Goal: Information Seeking & Learning: Compare options

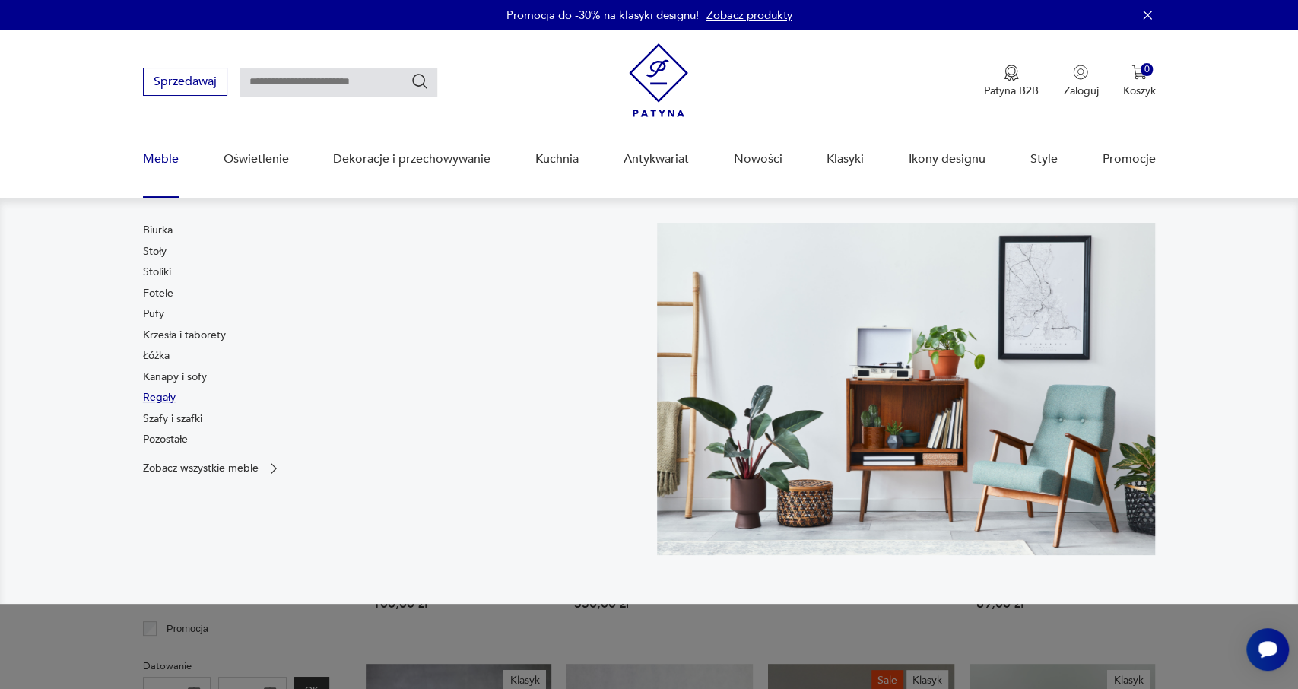
click at [171, 395] on link "Regały" at bounding box center [159, 397] width 33 height 15
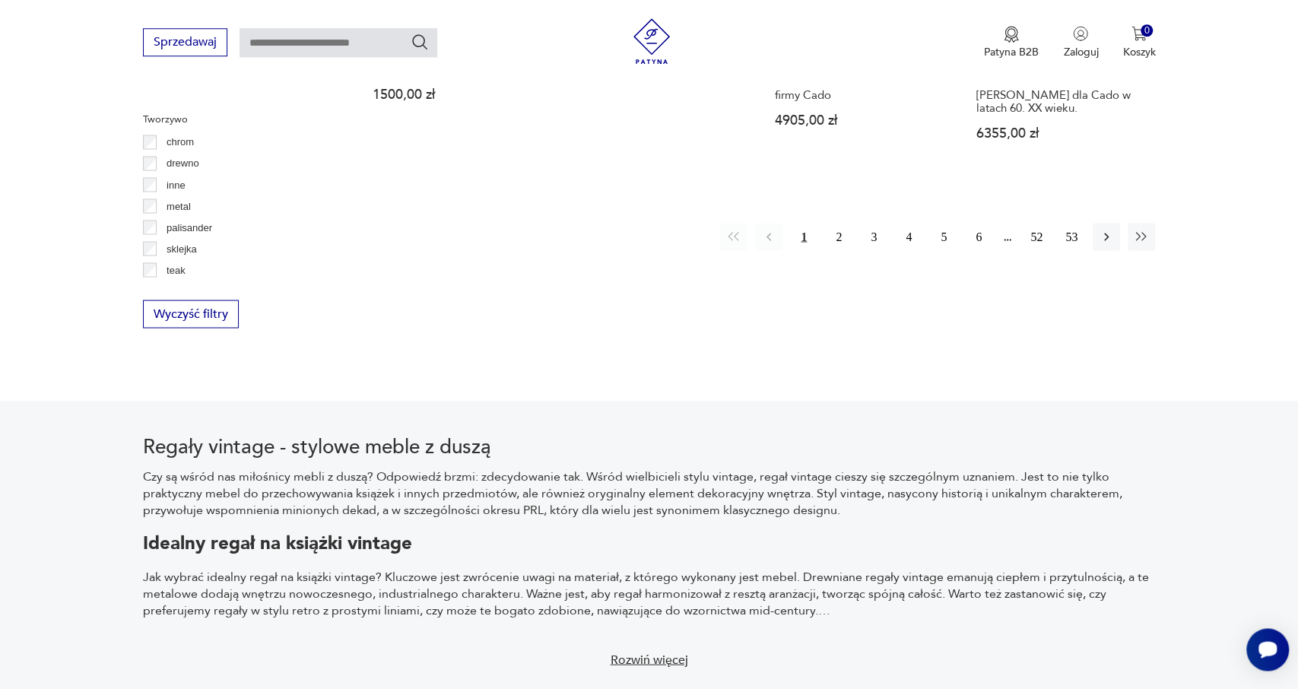
scroll to position [1761, 0]
click at [868, 222] on button "3" at bounding box center [873, 235] width 27 height 27
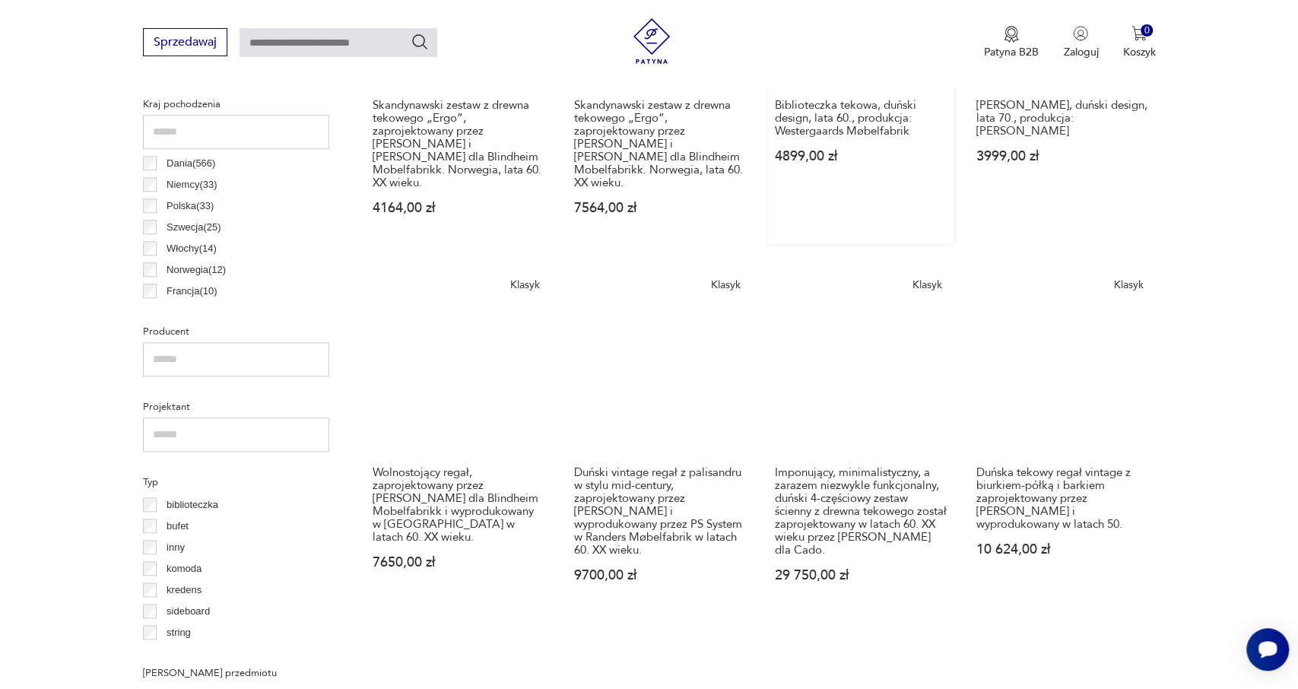
scroll to position [832, 0]
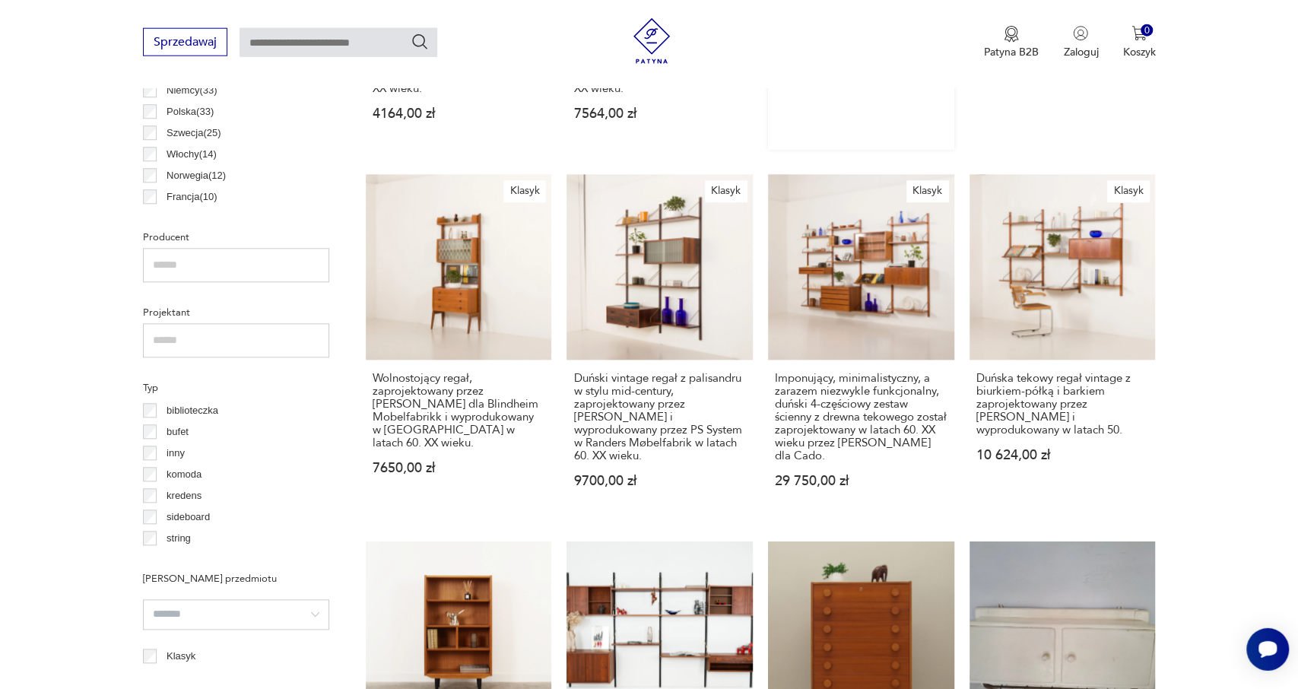
click at [903, 317] on link "Klasyk Imponujący, minimalistyczny, a zarazem niezwykle funkcjonalny, duński 4-…" at bounding box center [861, 347] width 186 height 344
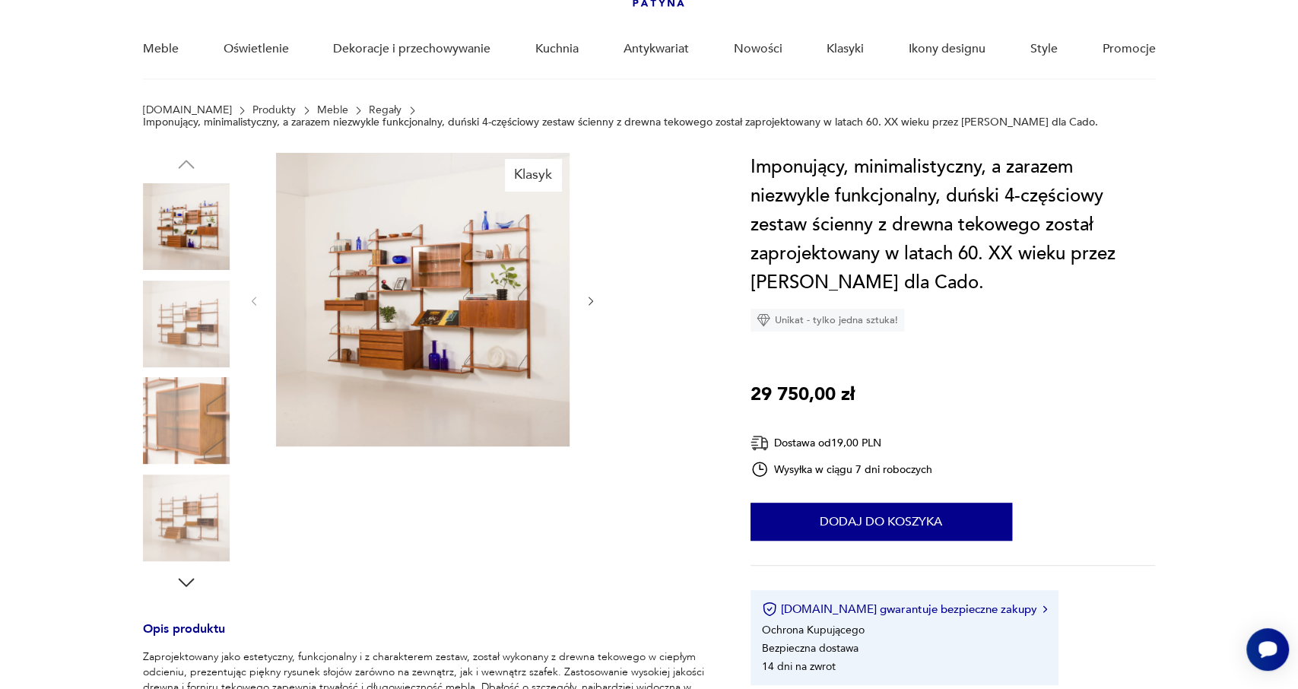
scroll to position [111, 0]
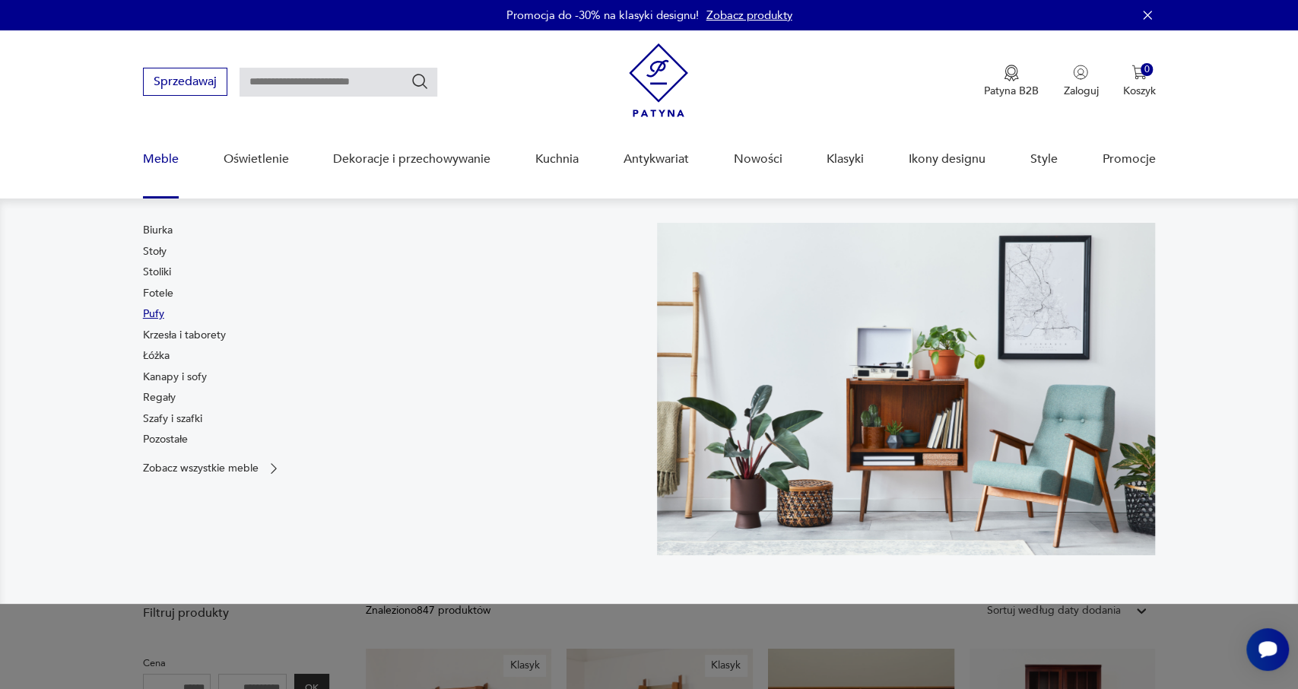
click at [154, 312] on link "Pufy" at bounding box center [153, 313] width 21 height 15
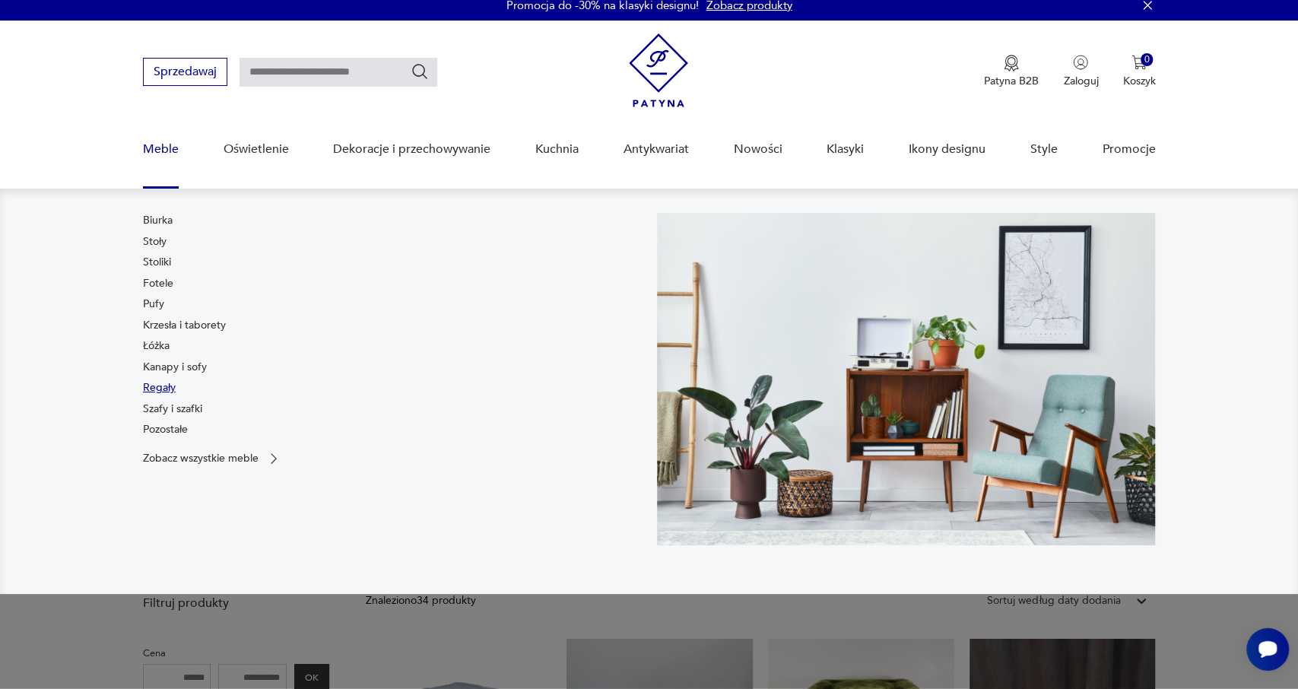
scroll to position [11, 0]
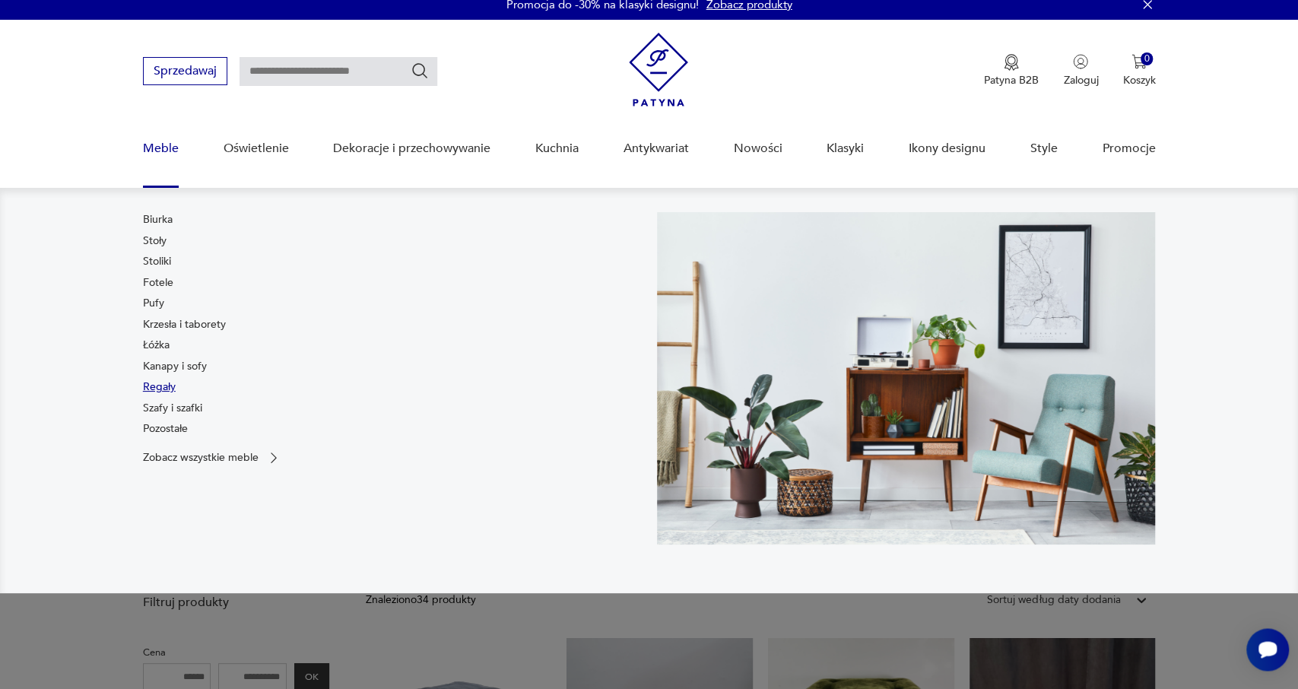
click at [160, 389] on link "Regały" at bounding box center [159, 386] width 33 height 15
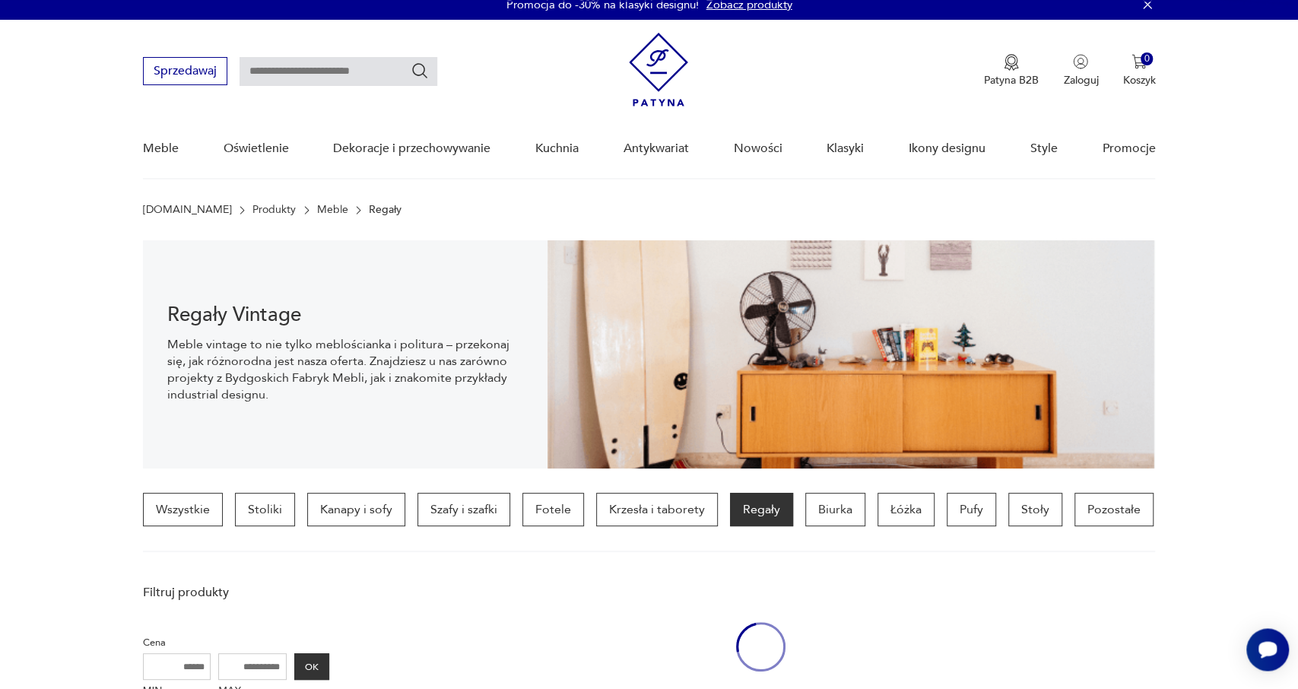
click at [160, 389] on div "Regały Vintage Meble vintage to nie tylko meblościanka i politura – przekonaj s…" at bounding box center [345, 354] width 405 height 228
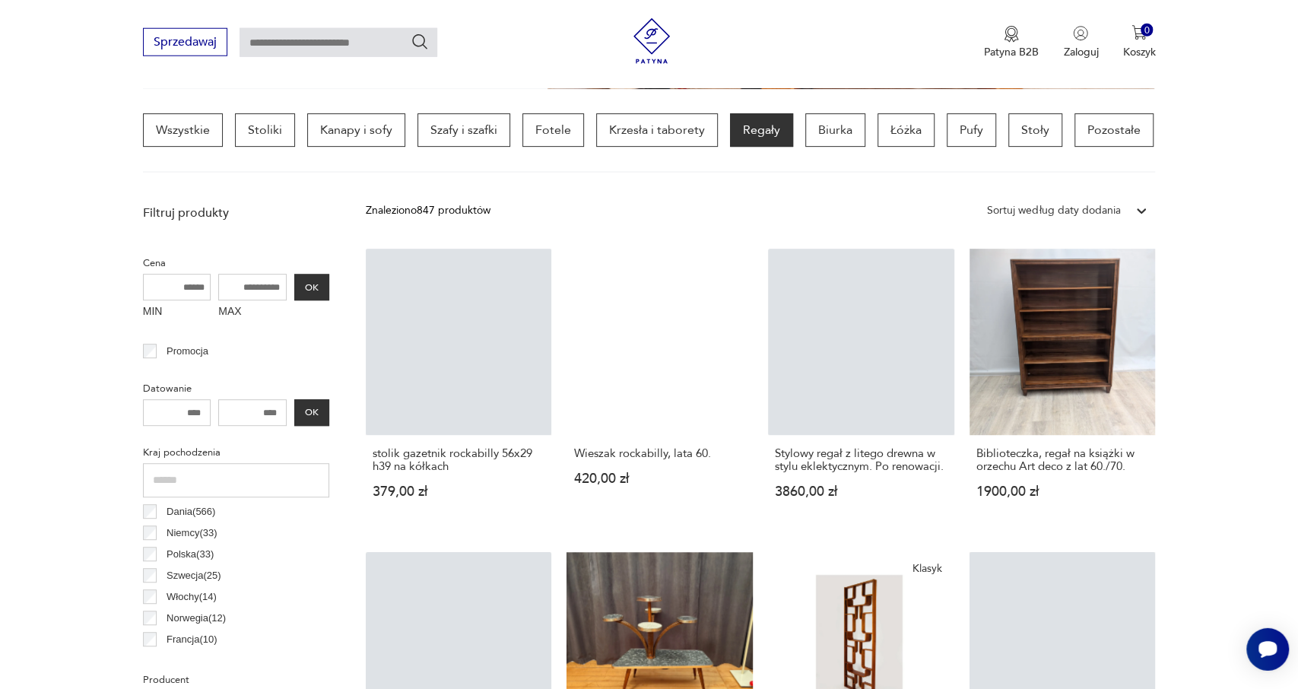
scroll to position [386, 0]
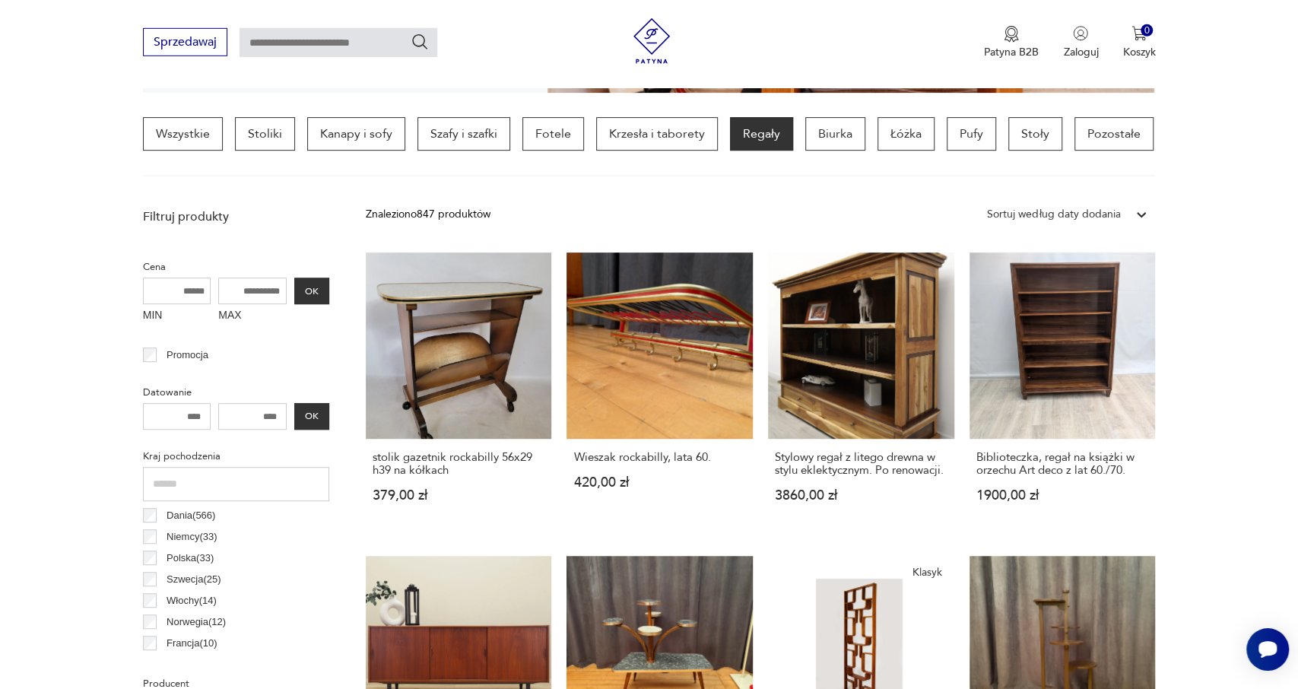
click at [271, 283] on input "MAX" at bounding box center [252, 291] width 68 height 27
type input "****"
click at [200, 294] on input "MIN" at bounding box center [177, 291] width 68 height 27
type input "***"
click at [313, 292] on button "OK" at bounding box center [311, 291] width 35 height 27
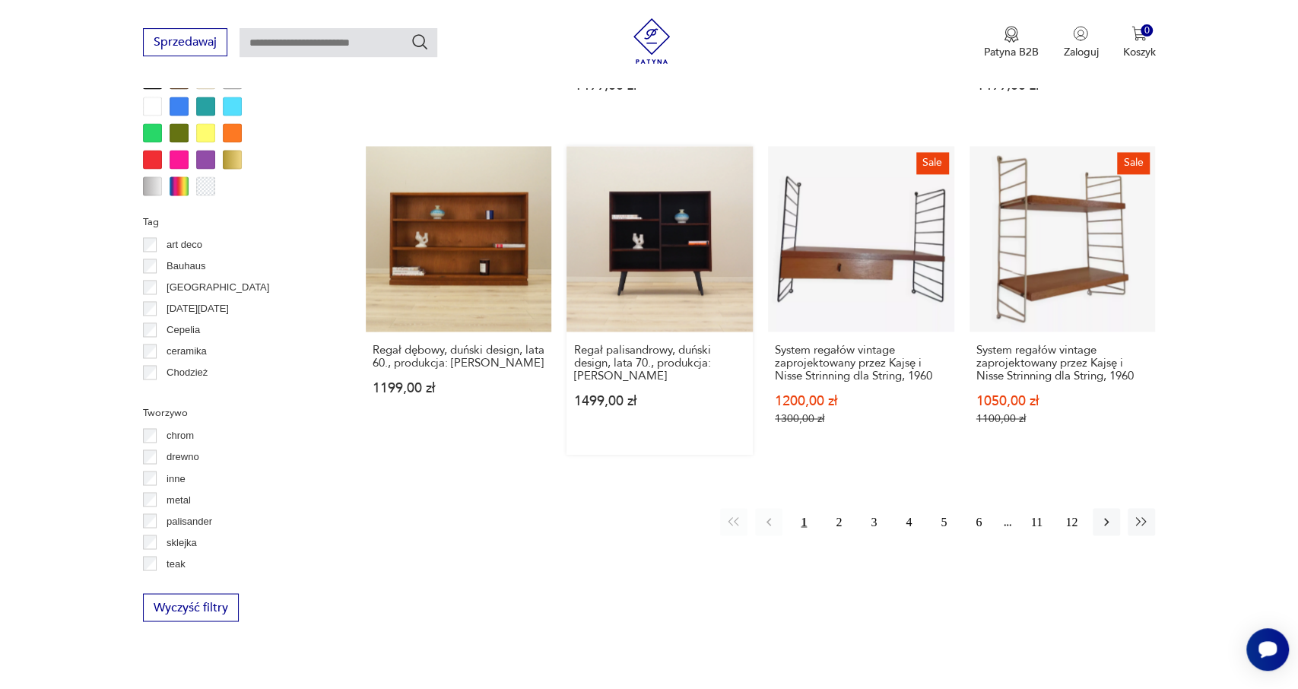
scroll to position [1456, 0]
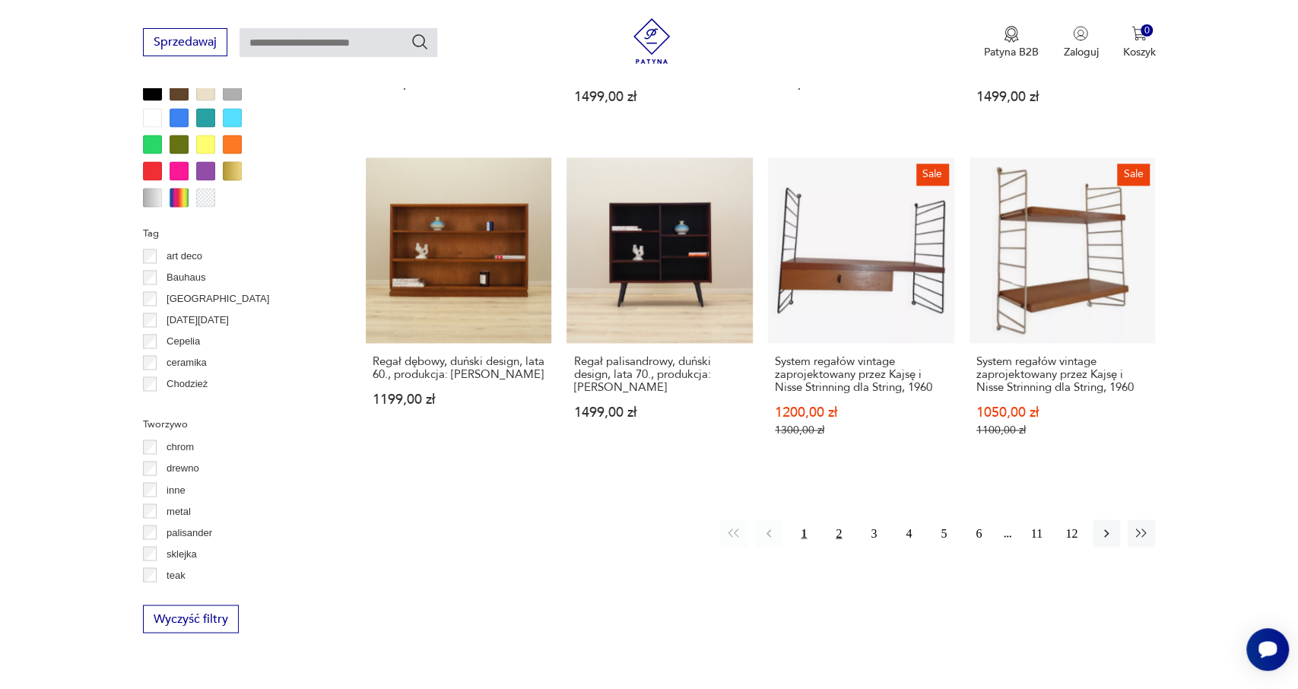
click at [839, 519] on button "2" at bounding box center [838, 532] width 27 height 27
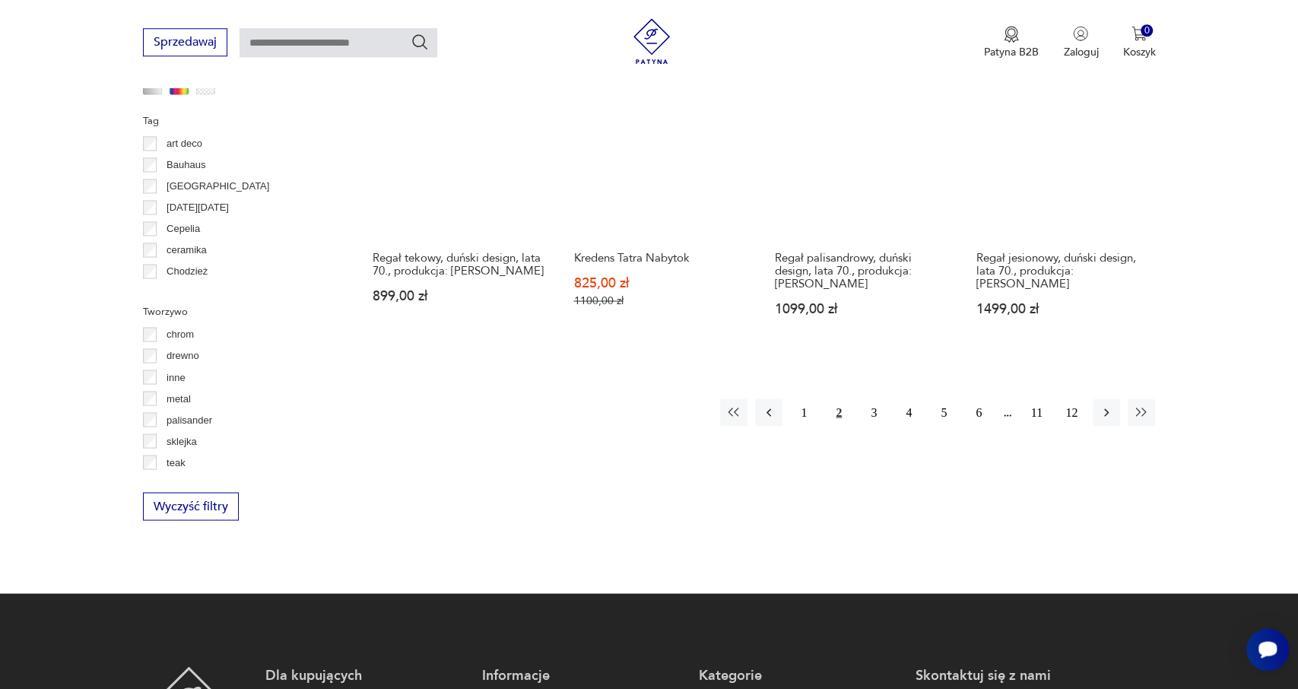
scroll to position [1693, 0]
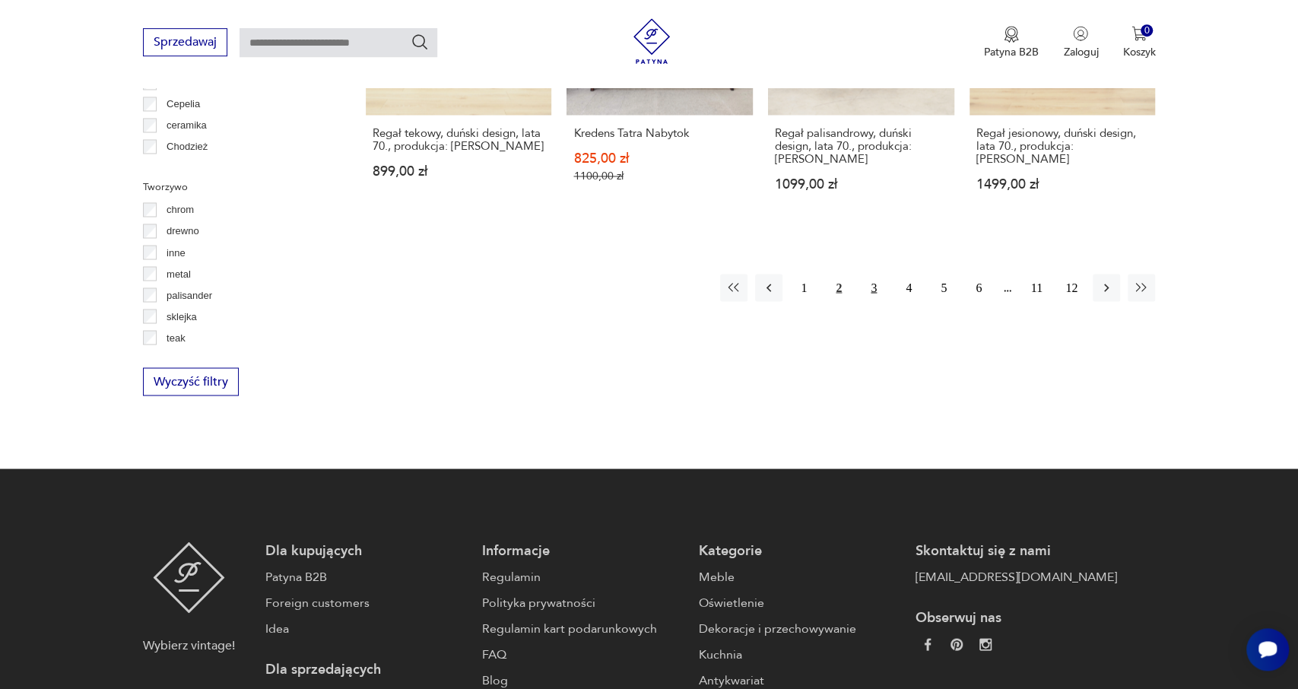
click at [876, 274] on button "3" at bounding box center [873, 287] width 27 height 27
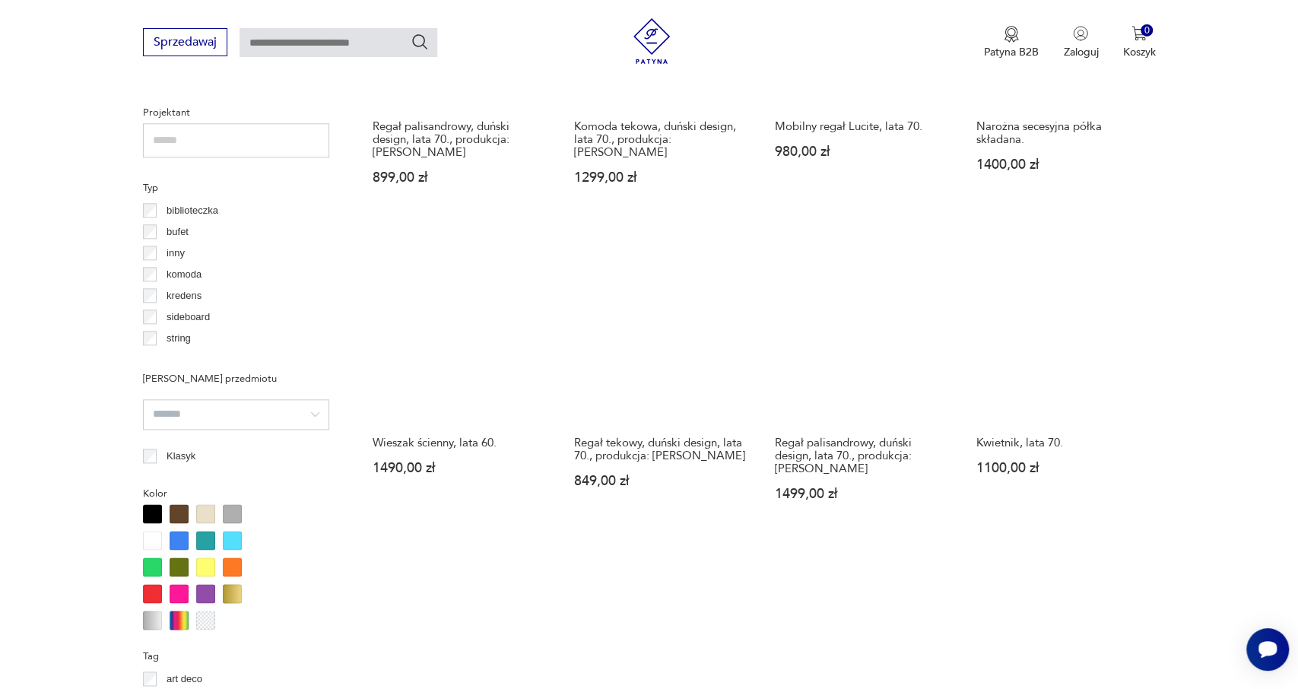
scroll to position [1234, 0]
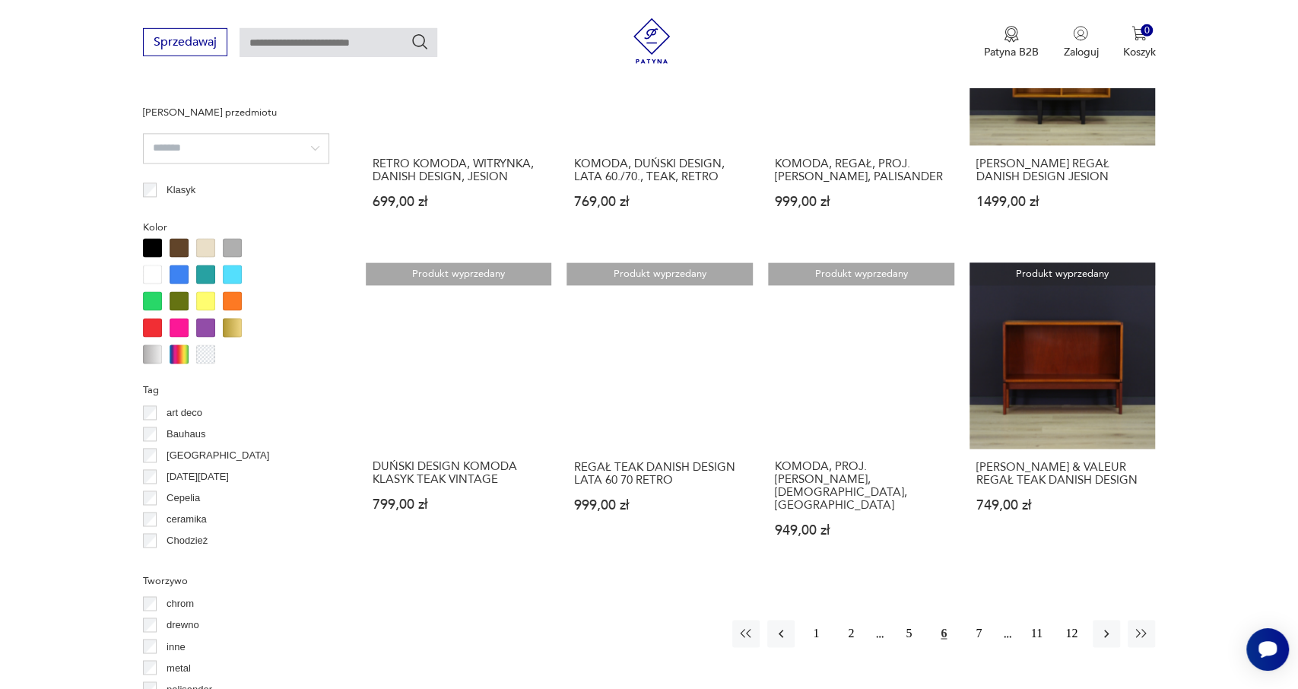
scroll to position [1297, 0]
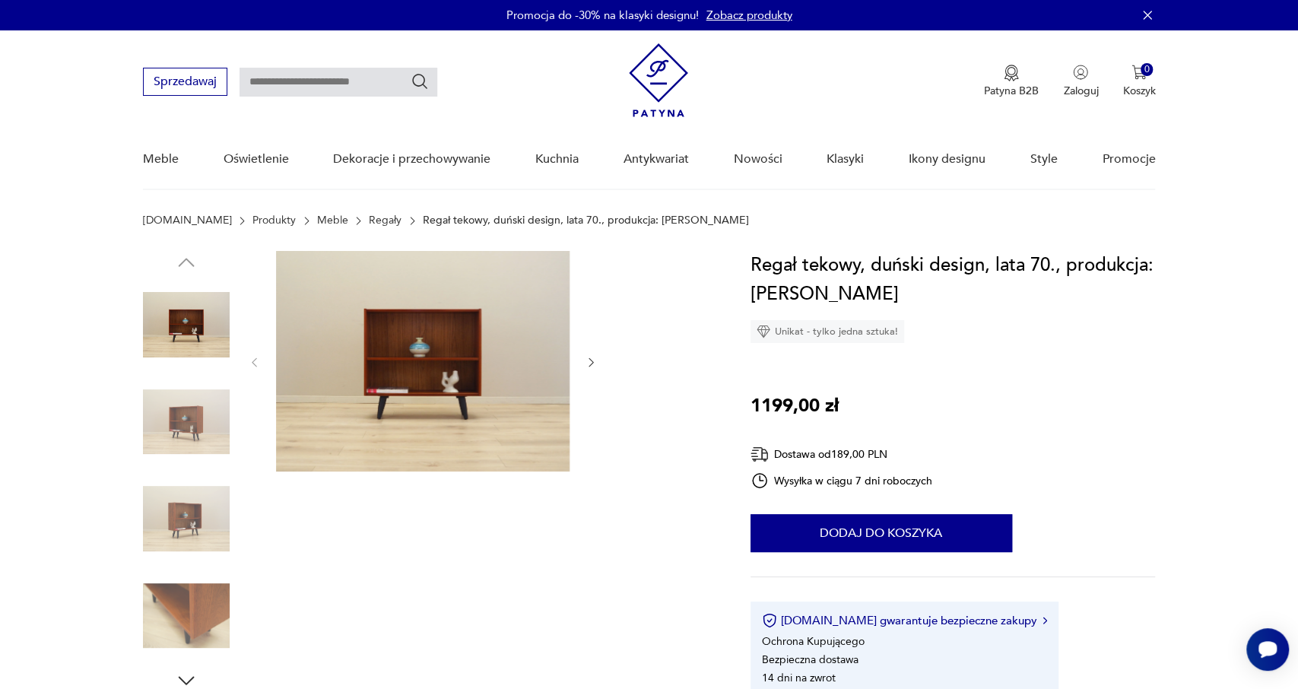
click at [158, 426] on img at bounding box center [186, 422] width 87 height 87
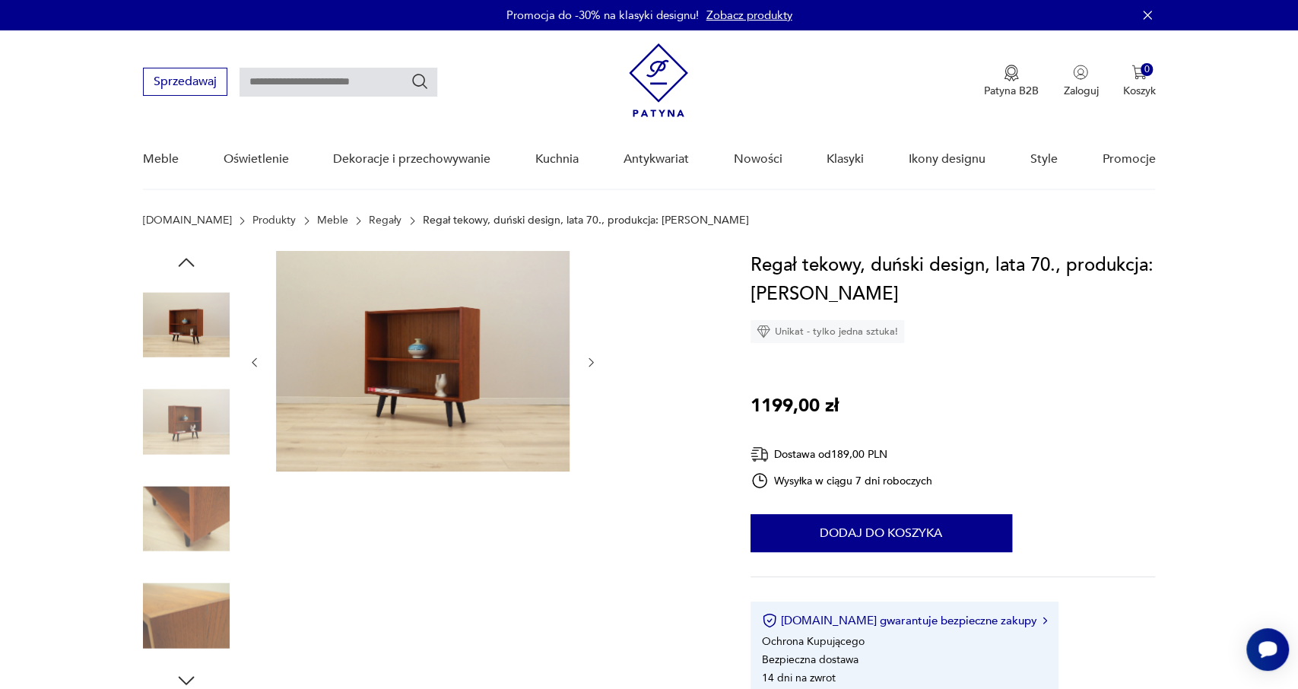
click at [183, 469] on div at bounding box center [186, 375] width 87 height 380
click at [198, 513] on img at bounding box center [186, 518] width 87 height 87
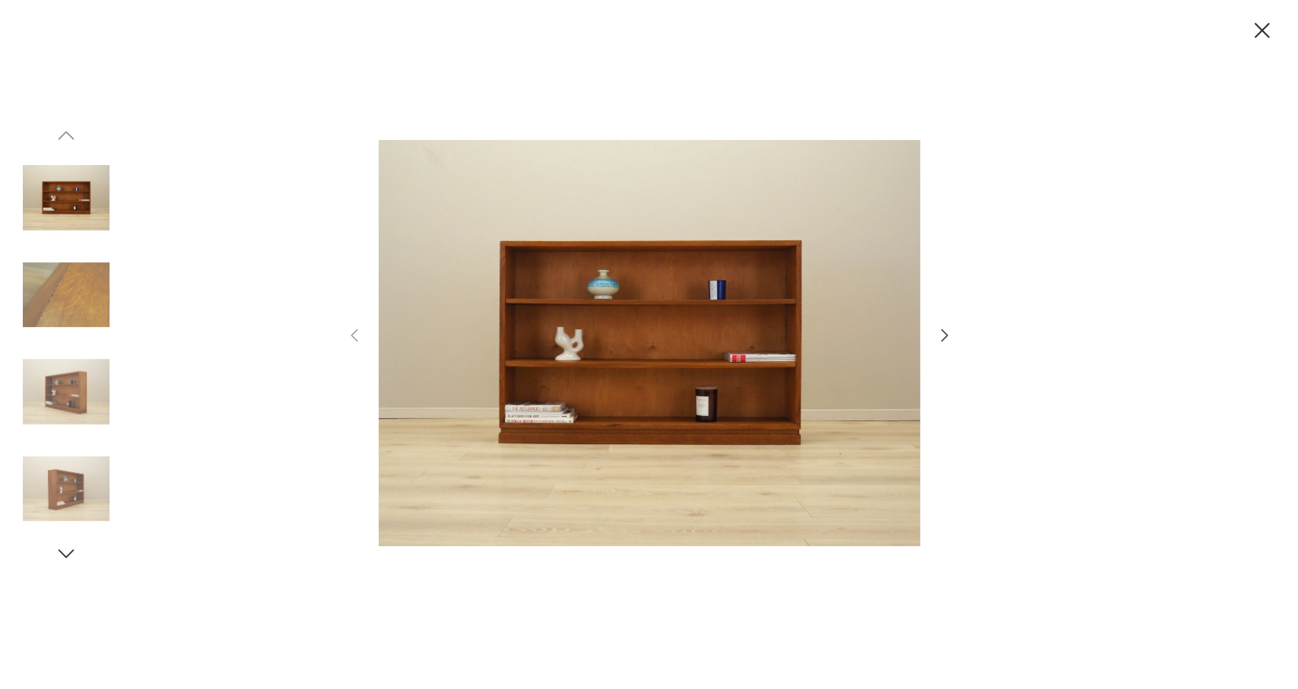
click at [937, 332] on icon "button" at bounding box center [944, 335] width 18 height 18
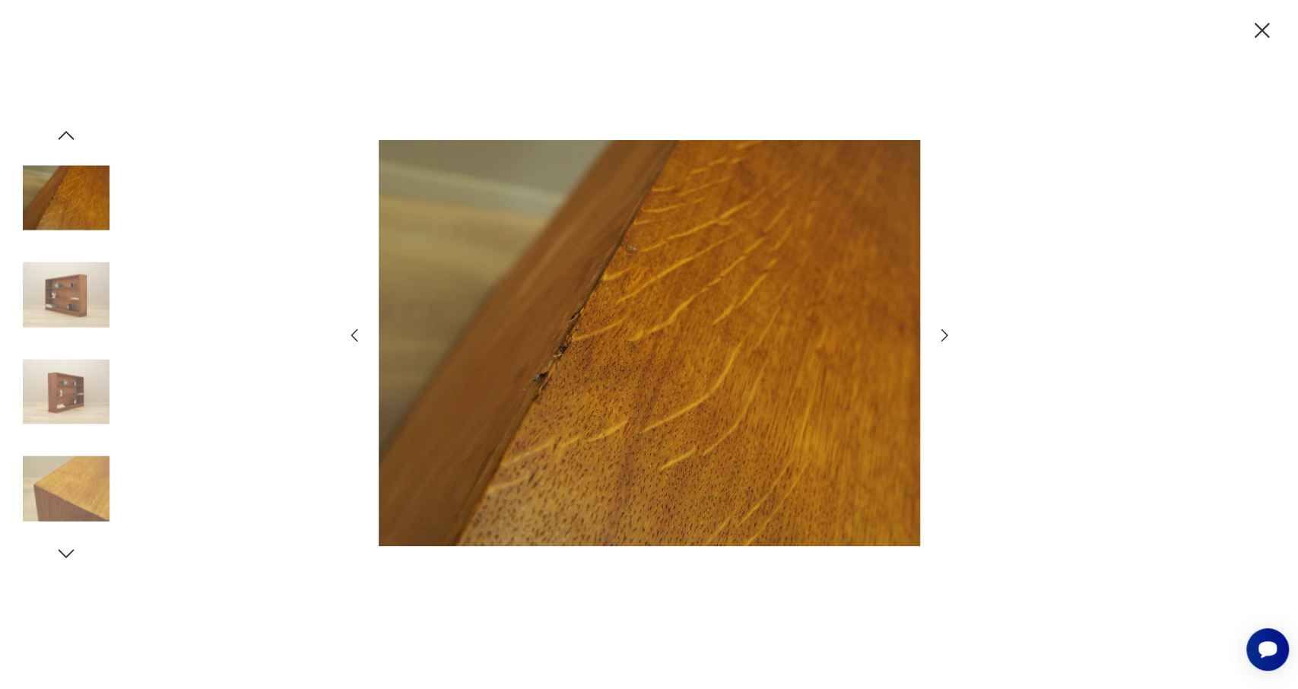
click at [940, 334] on icon "button" at bounding box center [944, 335] width 18 height 18
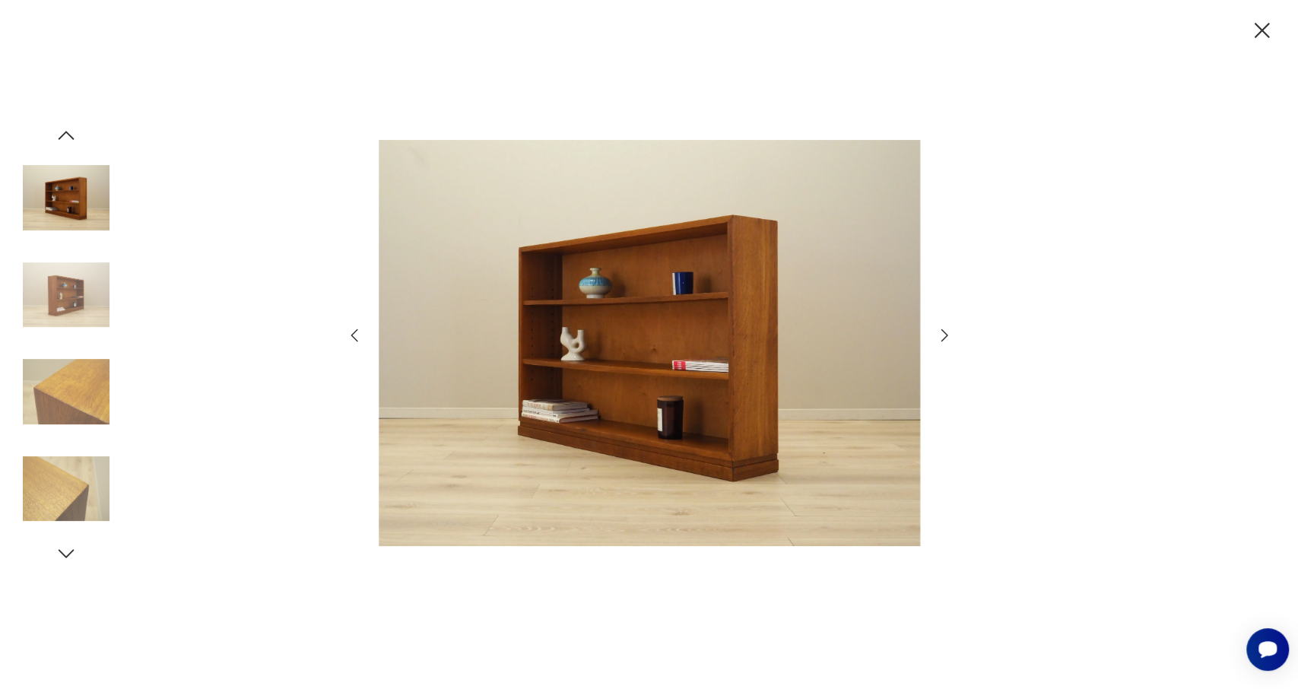
click at [940, 334] on icon "button" at bounding box center [944, 335] width 18 height 18
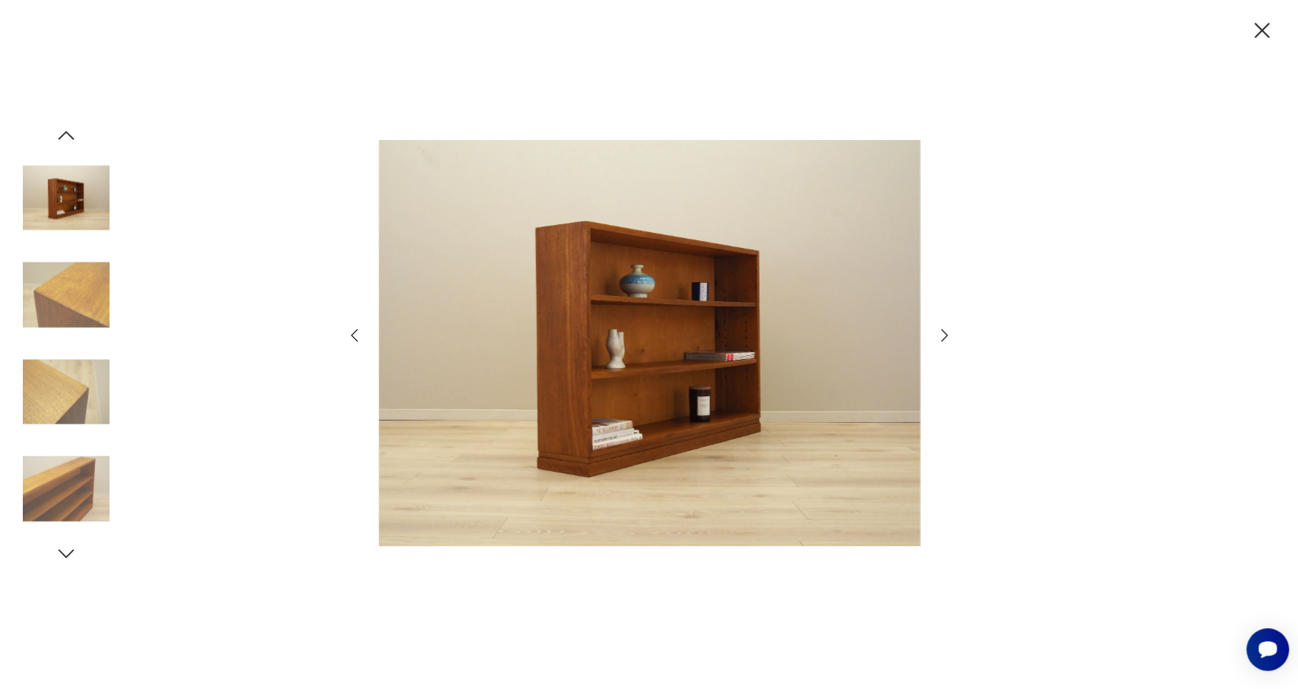
click at [940, 334] on icon "button" at bounding box center [944, 335] width 18 height 18
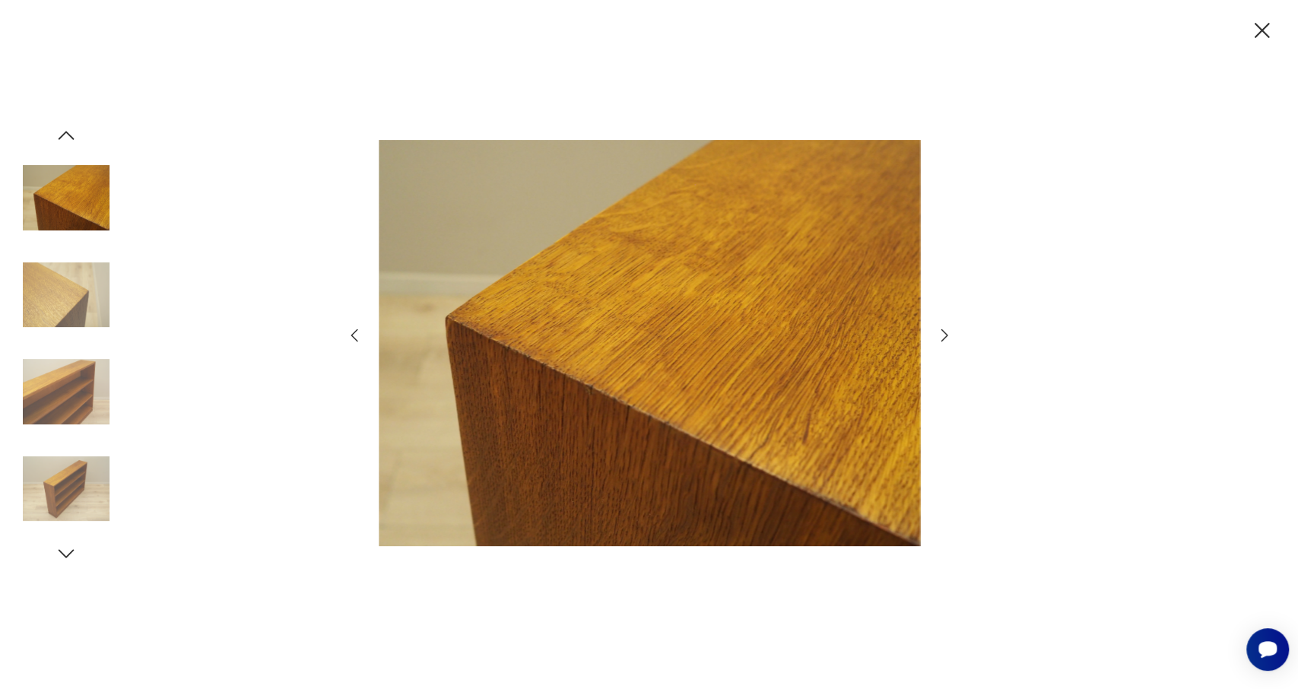
click at [349, 332] on icon "button" at bounding box center [354, 335] width 18 height 18
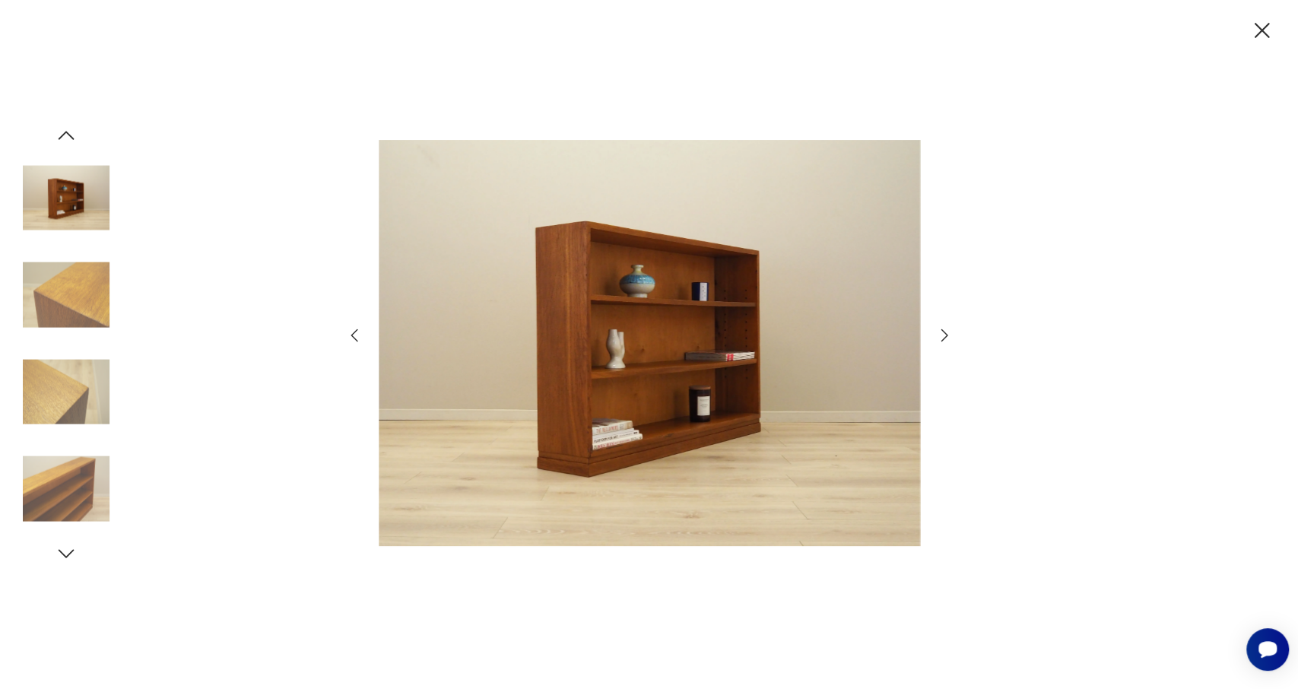
click at [349, 332] on icon "button" at bounding box center [354, 335] width 18 height 18
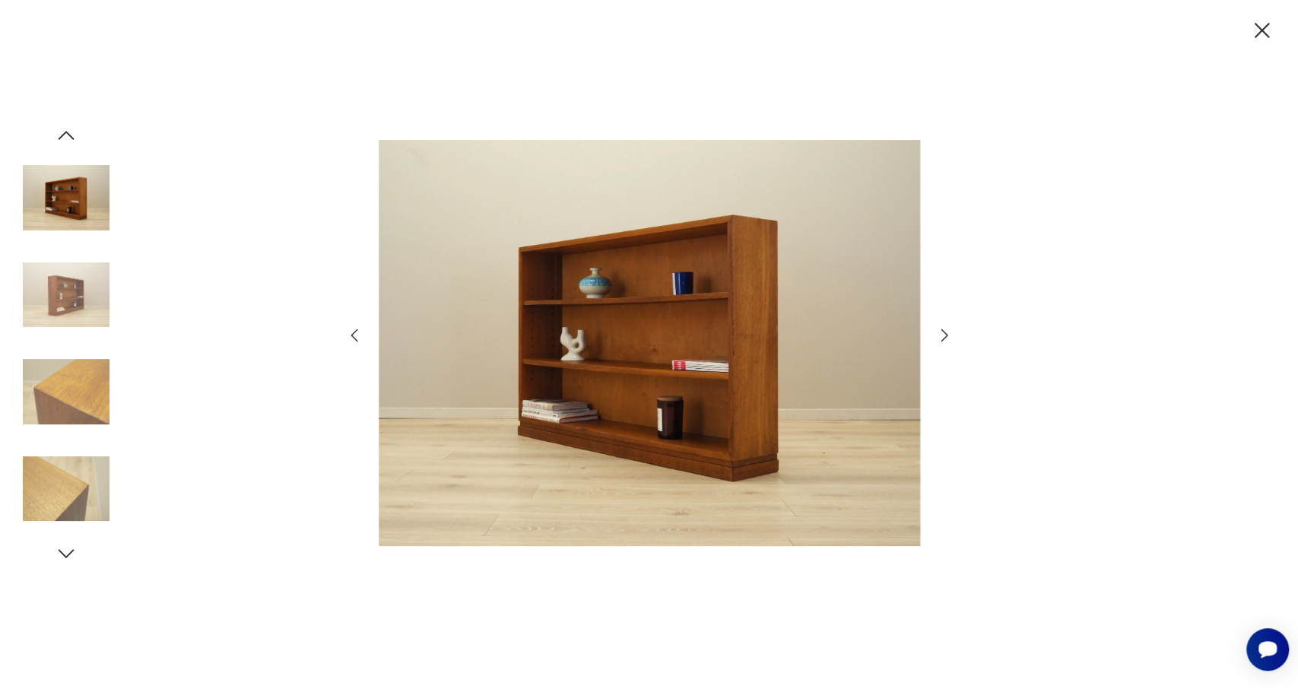
click at [349, 332] on icon "button" at bounding box center [354, 335] width 18 height 18
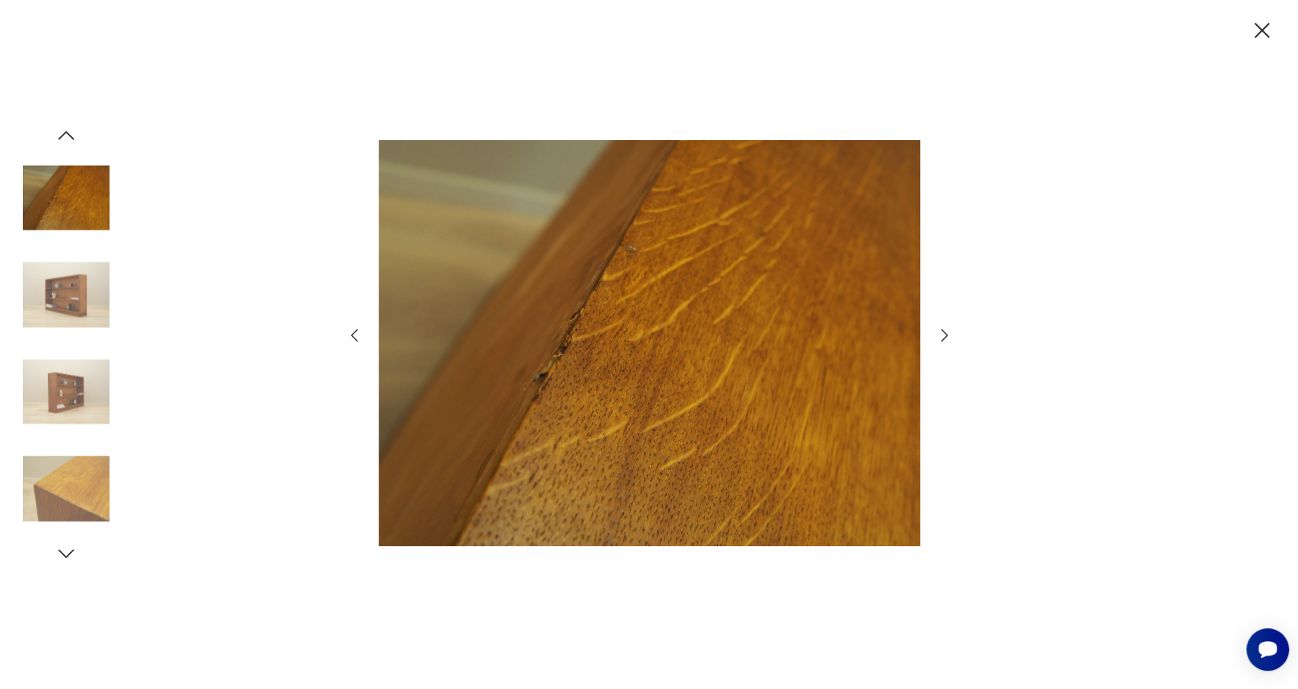
click at [351, 337] on icon "button" at bounding box center [354, 335] width 18 height 18
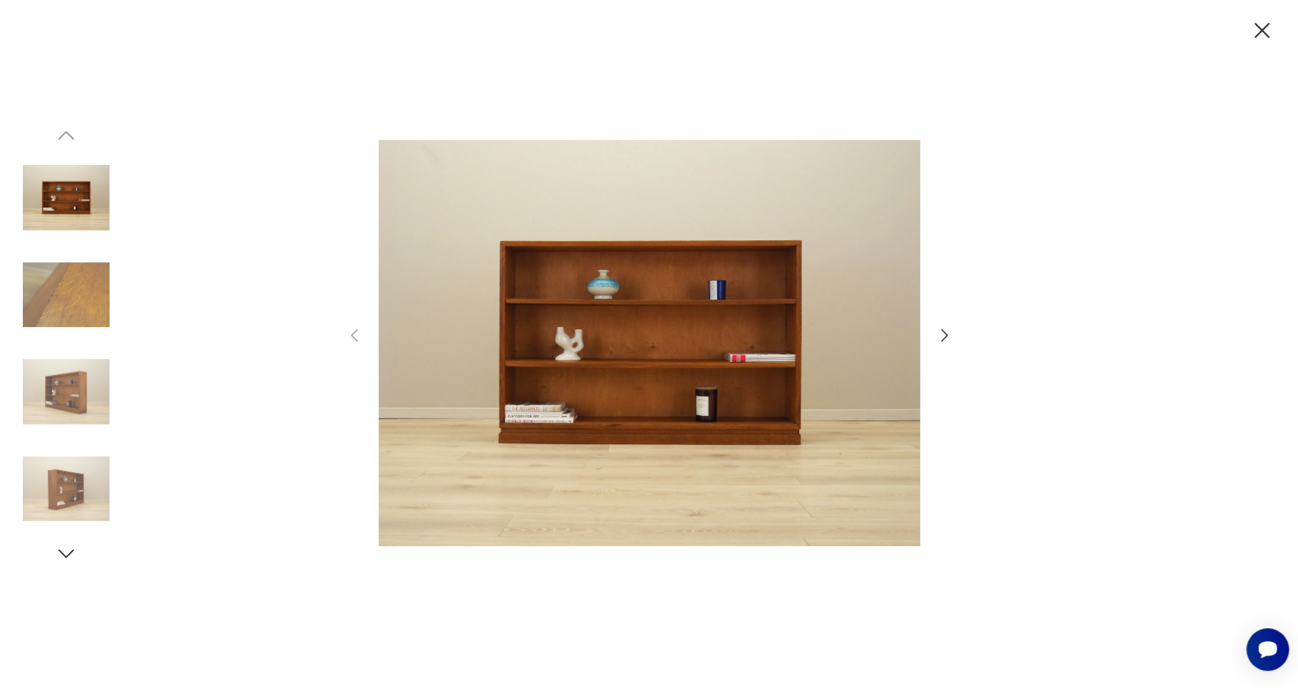
click at [1258, 35] on icon "button" at bounding box center [1262, 30] width 15 height 15
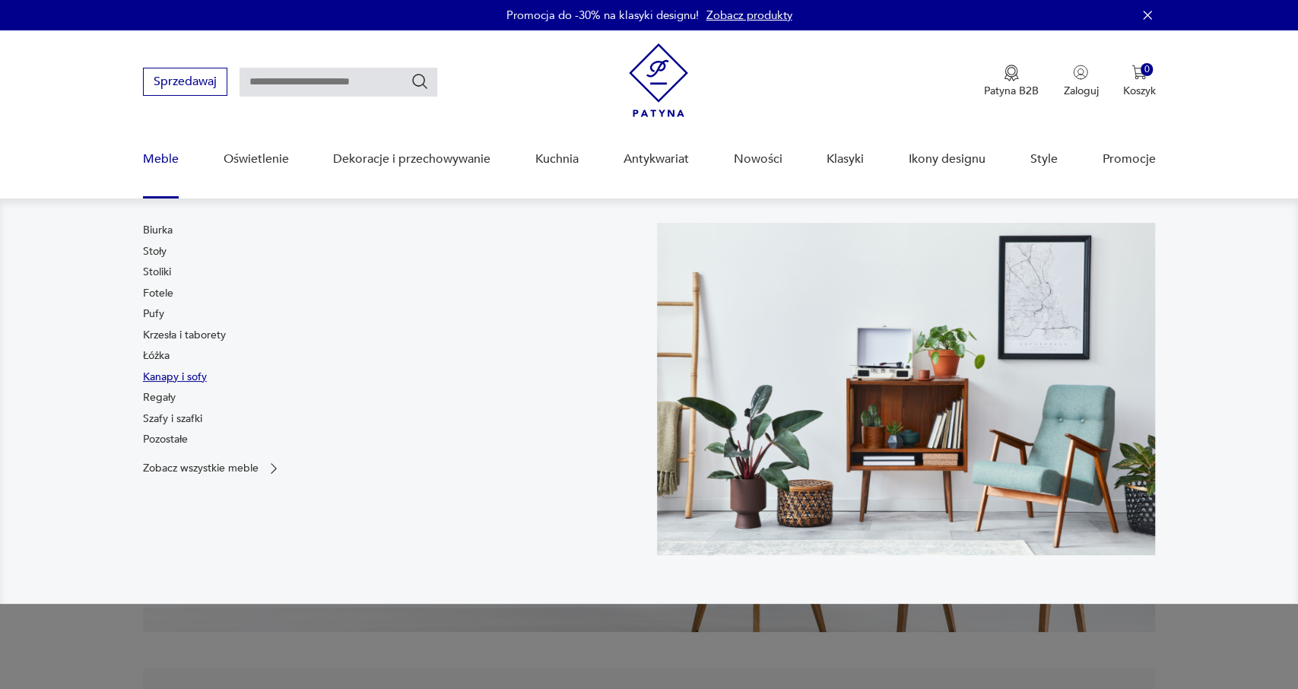
click at [186, 379] on link "Kanapy i sofy" at bounding box center [175, 377] width 64 height 15
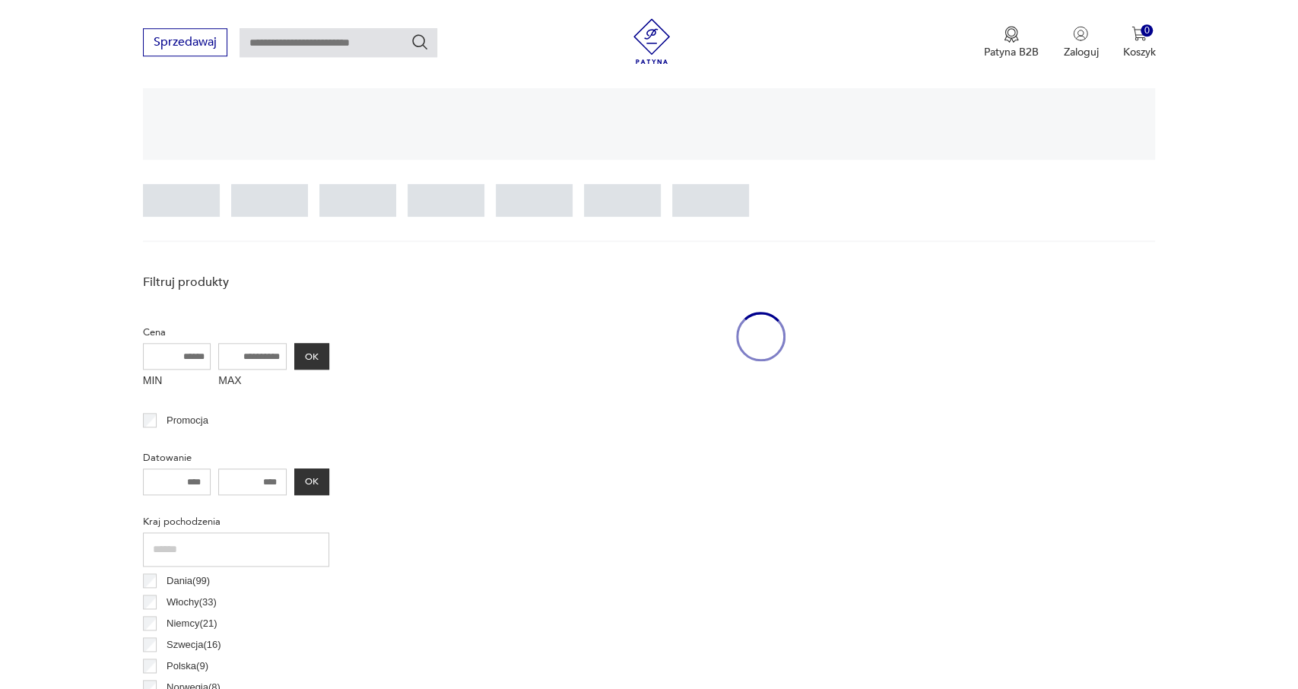
scroll to position [375, 0]
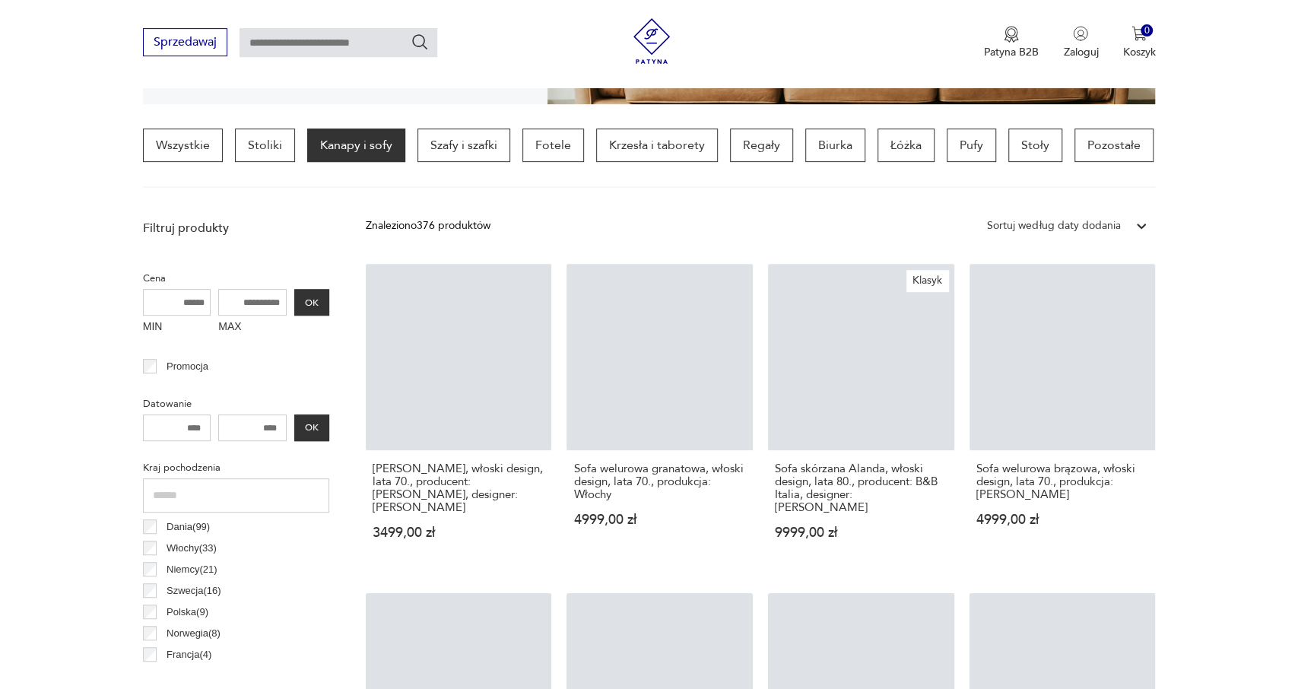
click at [249, 297] on input "MAX" at bounding box center [252, 302] width 68 height 27
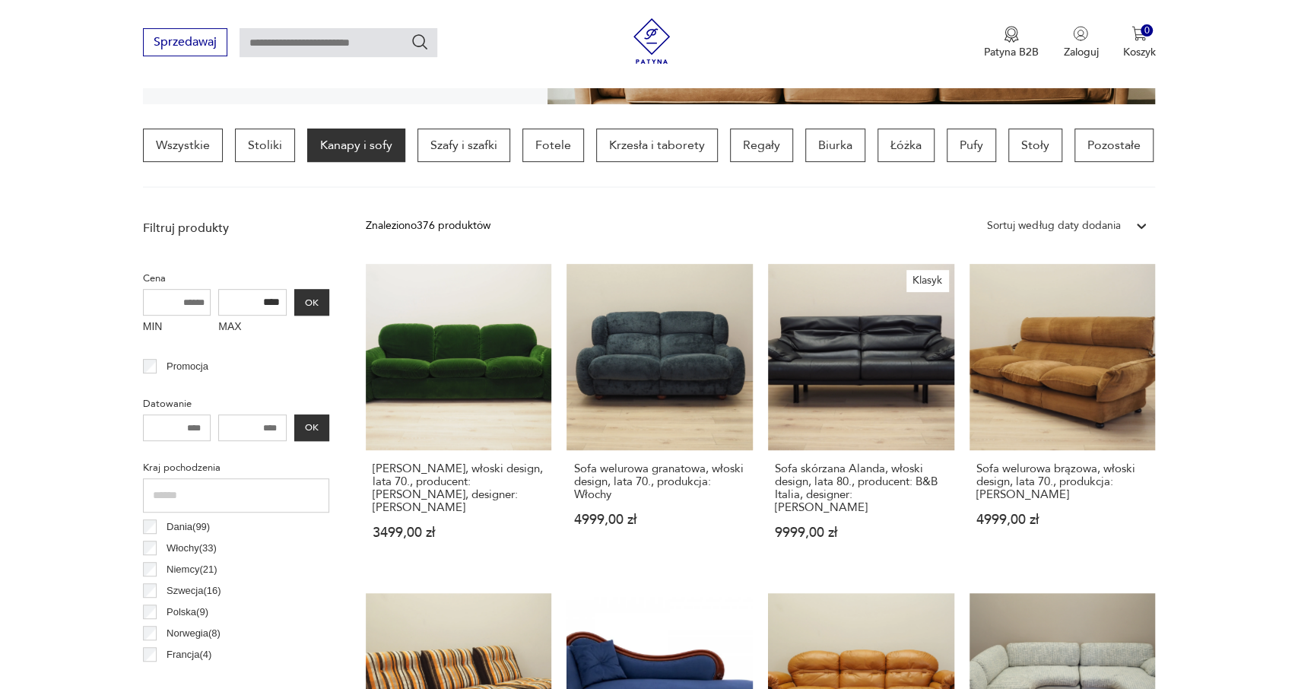
scroll to position [0, 0]
type input "****"
click at [311, 306] on button "OK" at bounding box center [311, 302] width 35 height 27
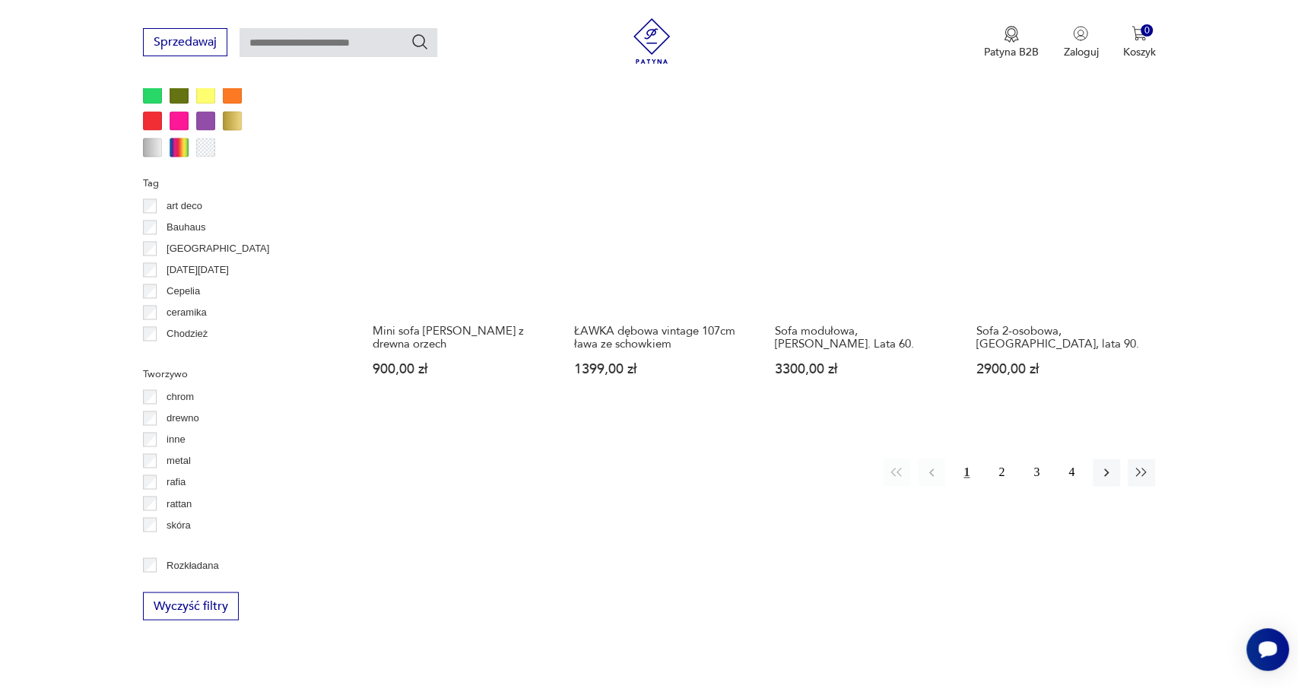
scroll to position [1461, 0]
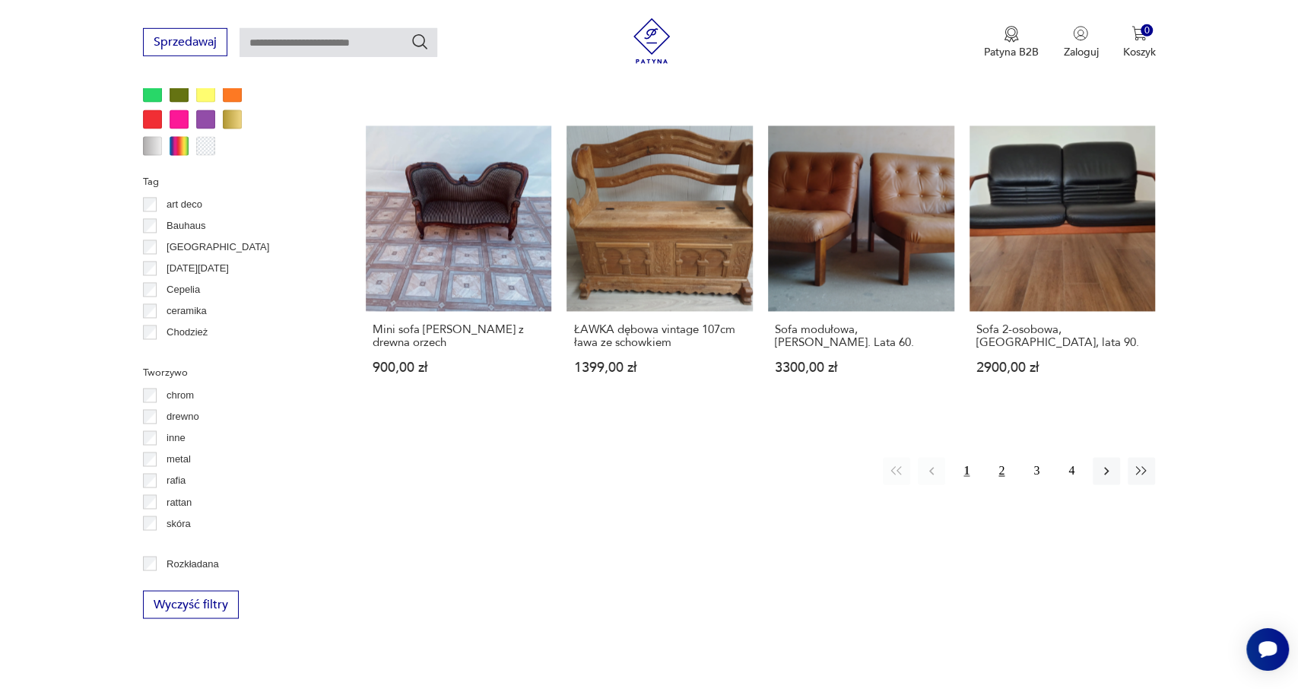
click at [1003, 476] on button "2" at bounding box center [1001, 471] width 27 height 27
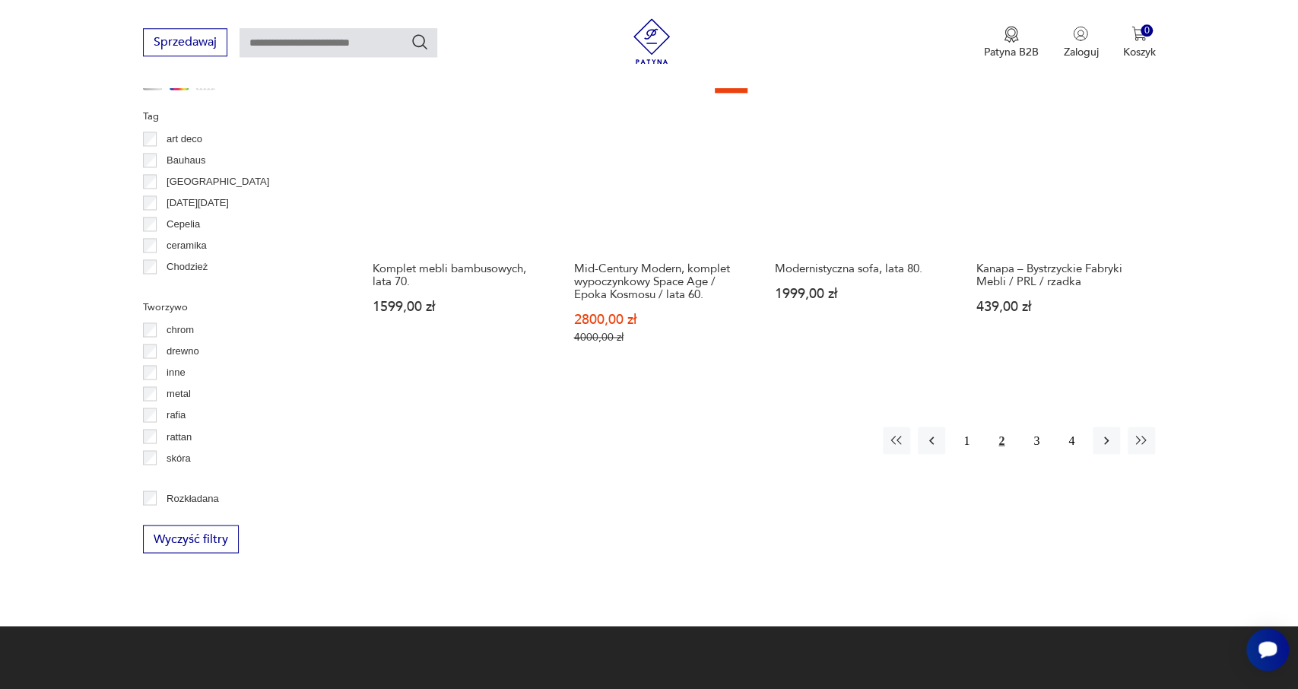
scroll to position [1403, 0]
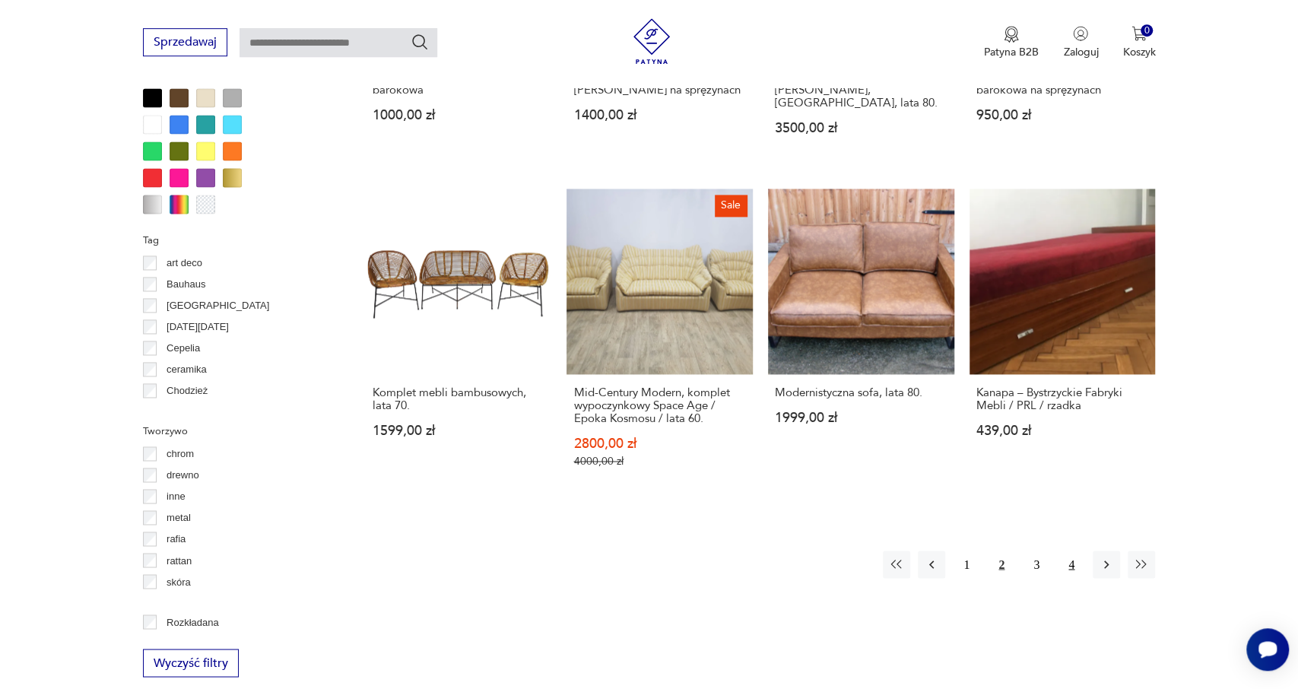
click at [1074, 551] on button "4" at bounding box center [1071, 564] width 27 height 27
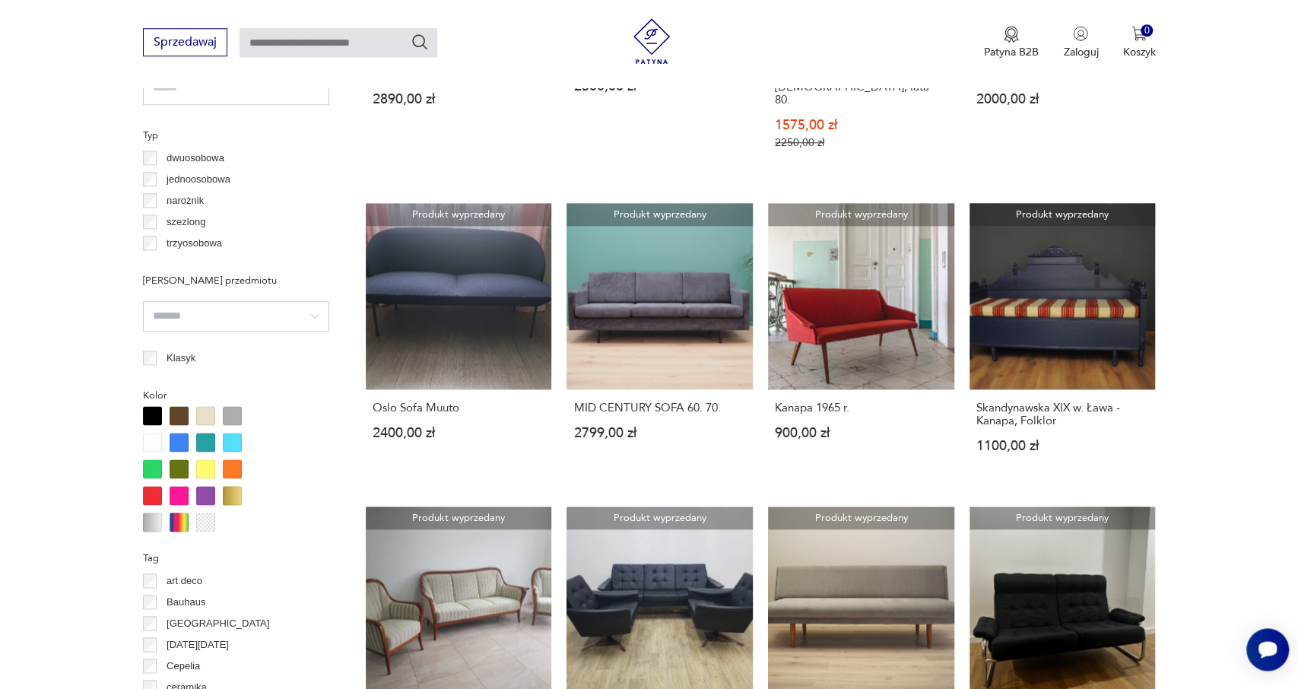
scroll to position [1454, 0]
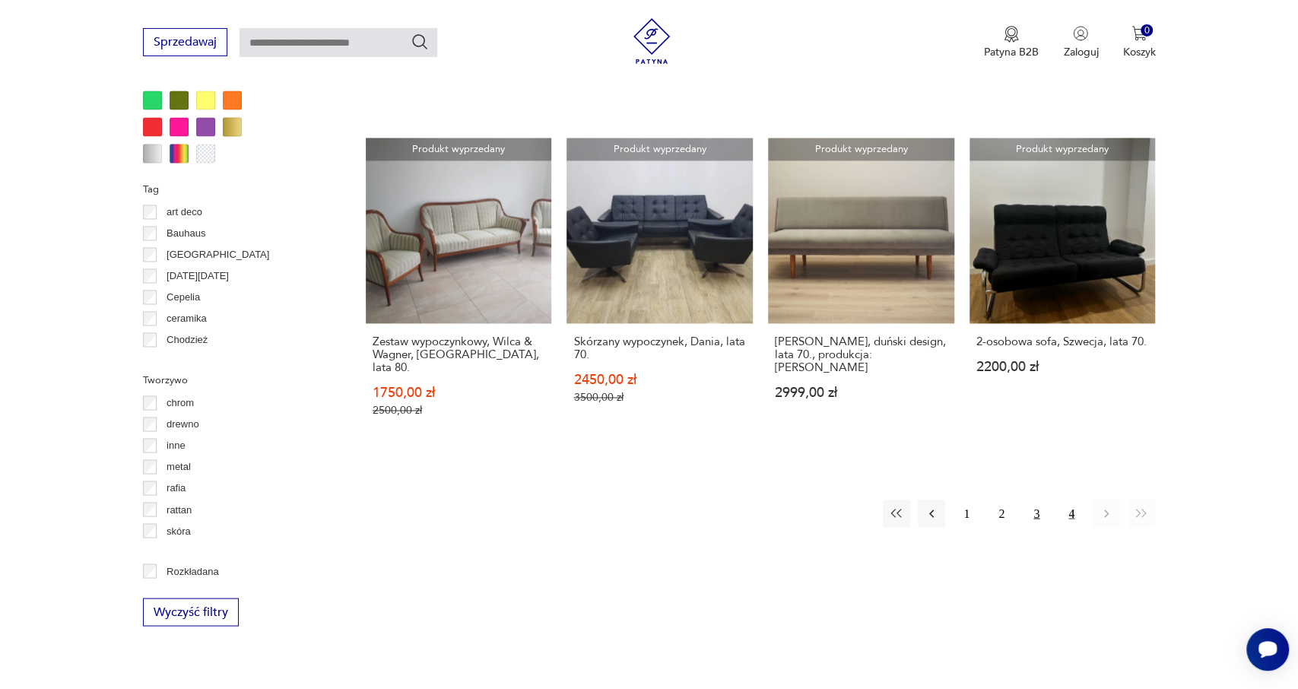
click at [1037, 500] on button "3" at bounding box center [1036, 513] width 27 height 27
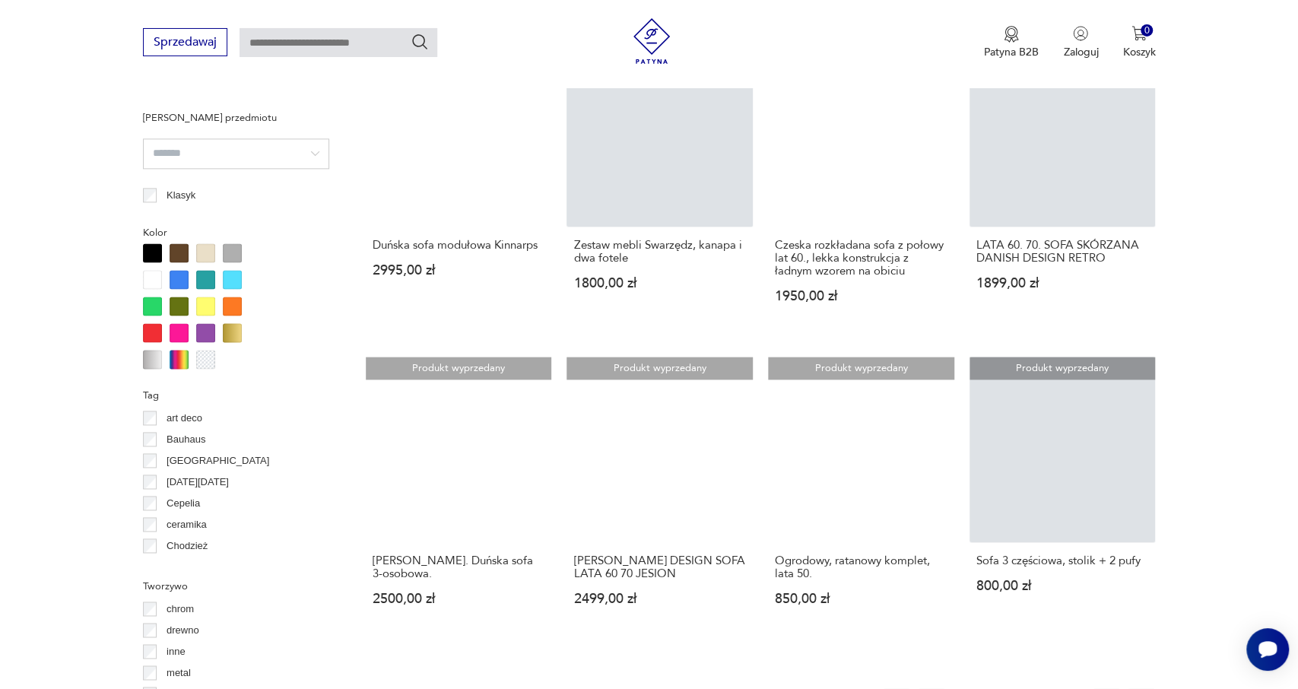
scroll to position [1421, 0]
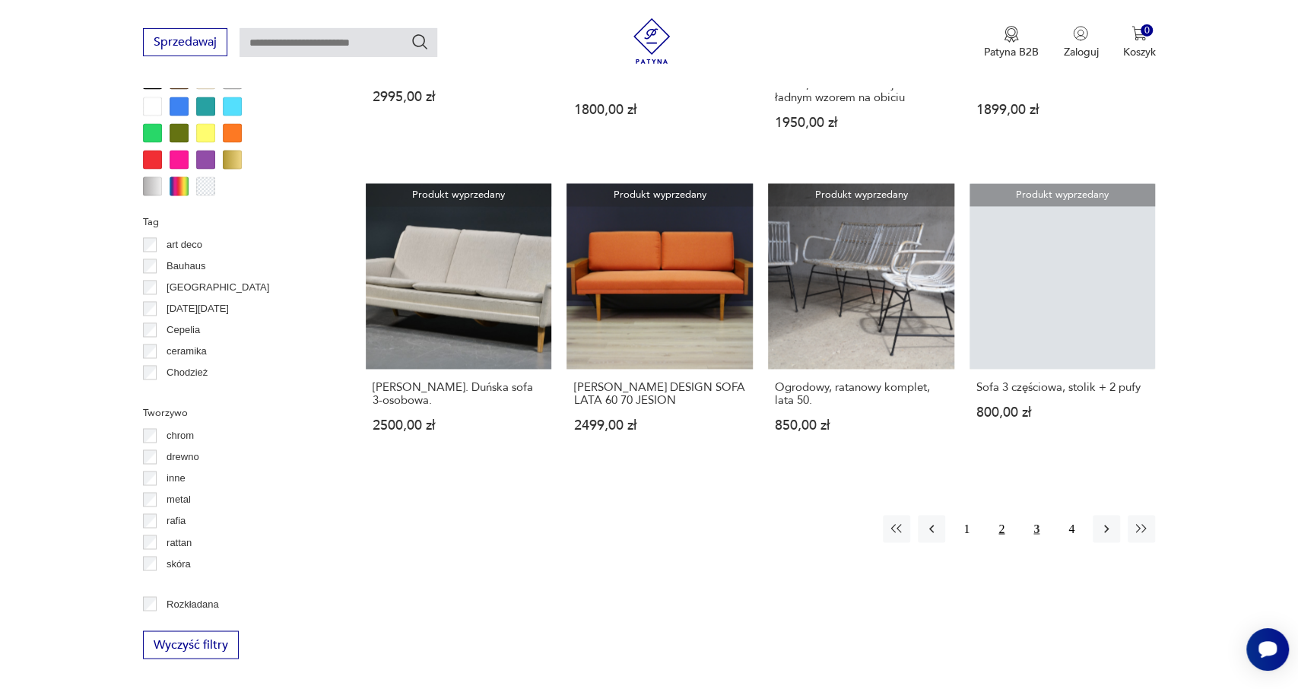
click at [998, 519] on button "2" at bounding box center [1001, 528] width 27 height 27
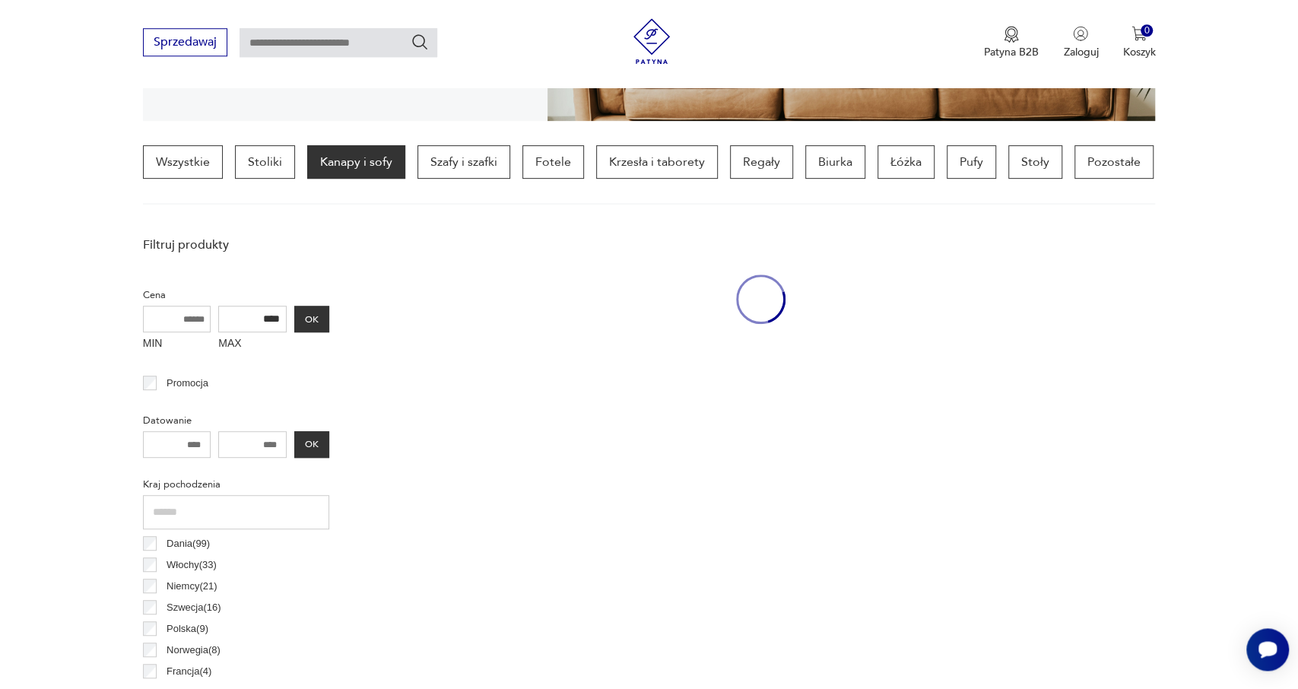
scroll to position [357, 0]
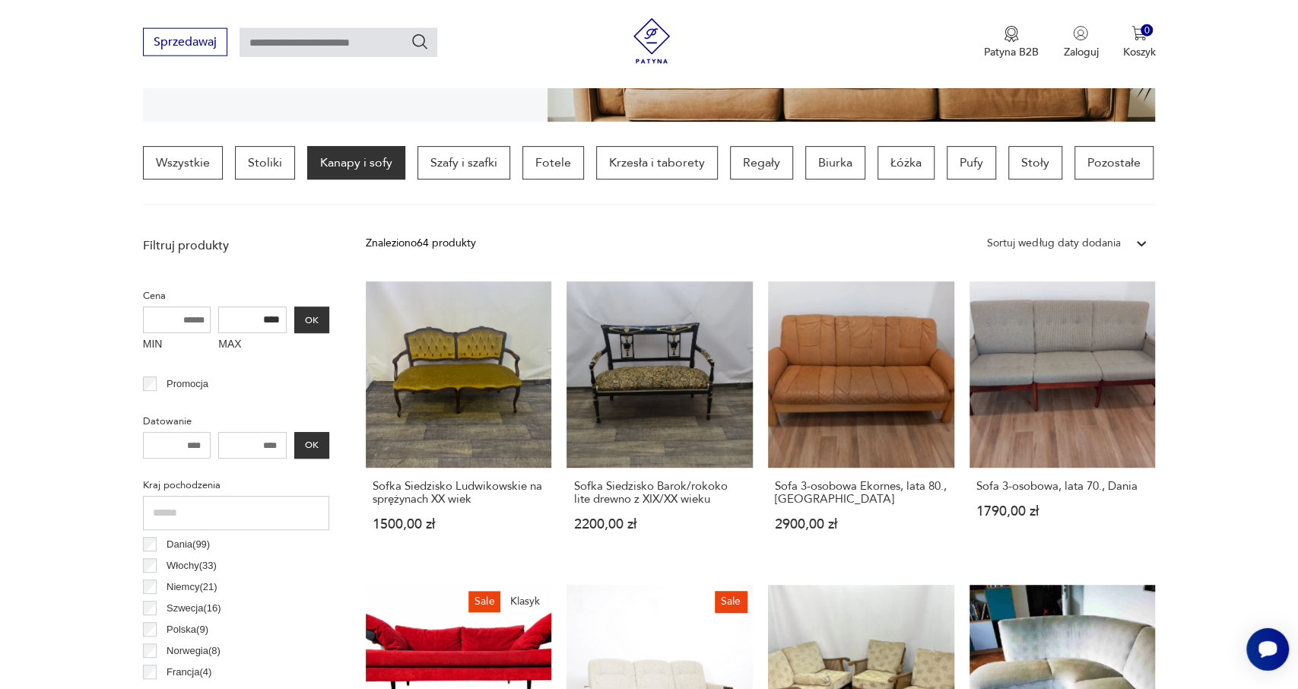
drag, startPoint x: 252, startPoint y: 323, endPoint x: 522, endPoint y: 376, distance: 275.0
click at [287, 333] on input "****" at bounding box center [252, 319] width 68 height 27
click at [313, 307] on button "OK" at bounding box center [311, 319] width 35 height 27
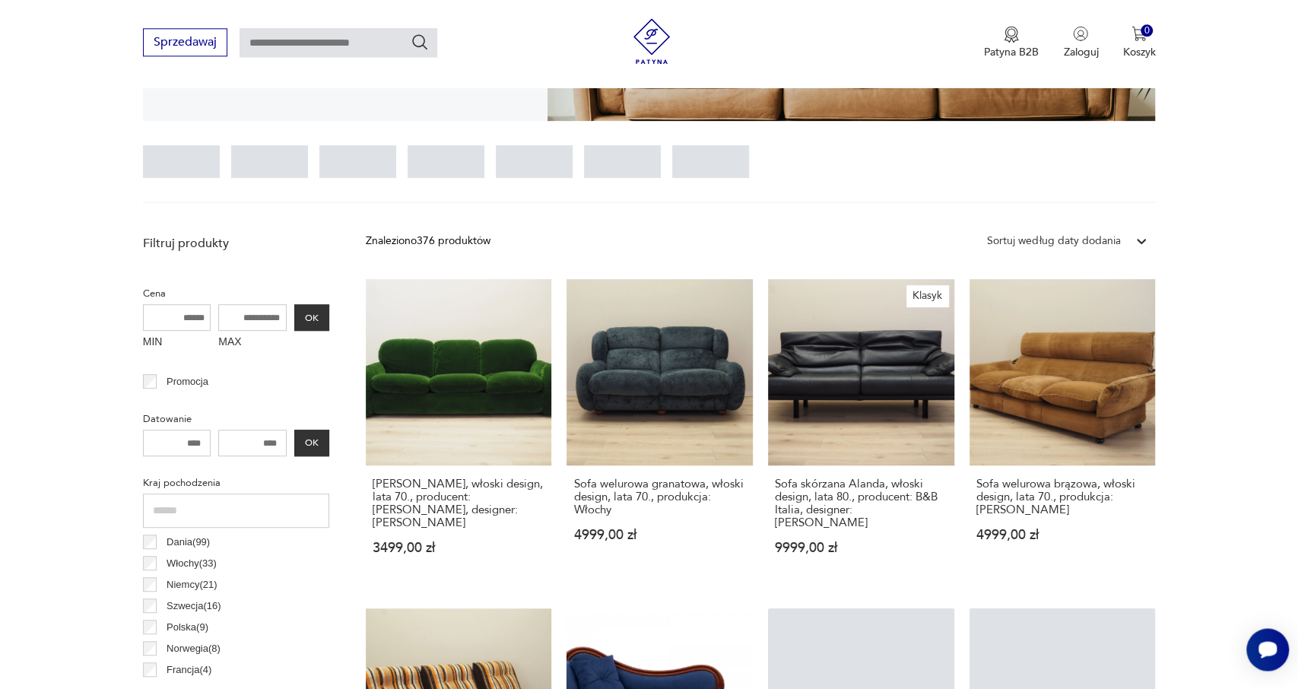
click at [1097, 246] on div "Sortuj według daty dodania" at bounding box center [1053, 241] width 133 height 17
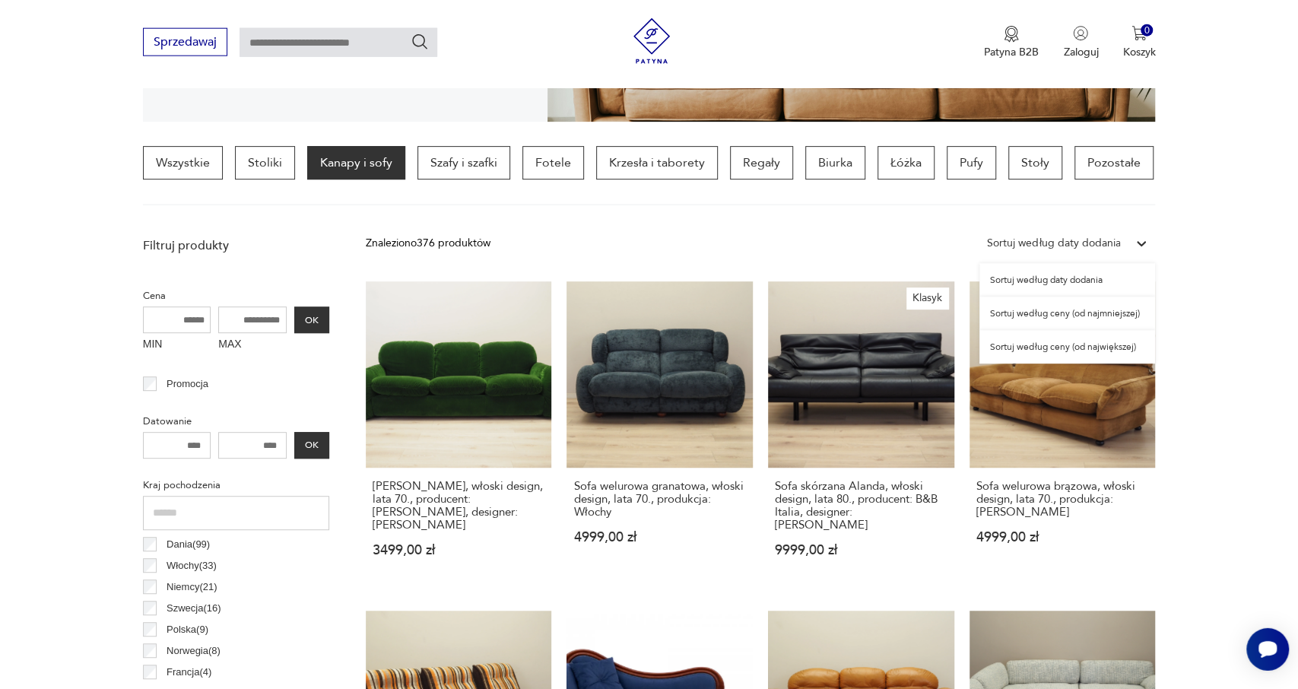
scroll to position [358, 0]
click at [1076, 348] on div "Sortuj według ceny (od największej)" at bounding box center [1068, 345] width 176 height 33
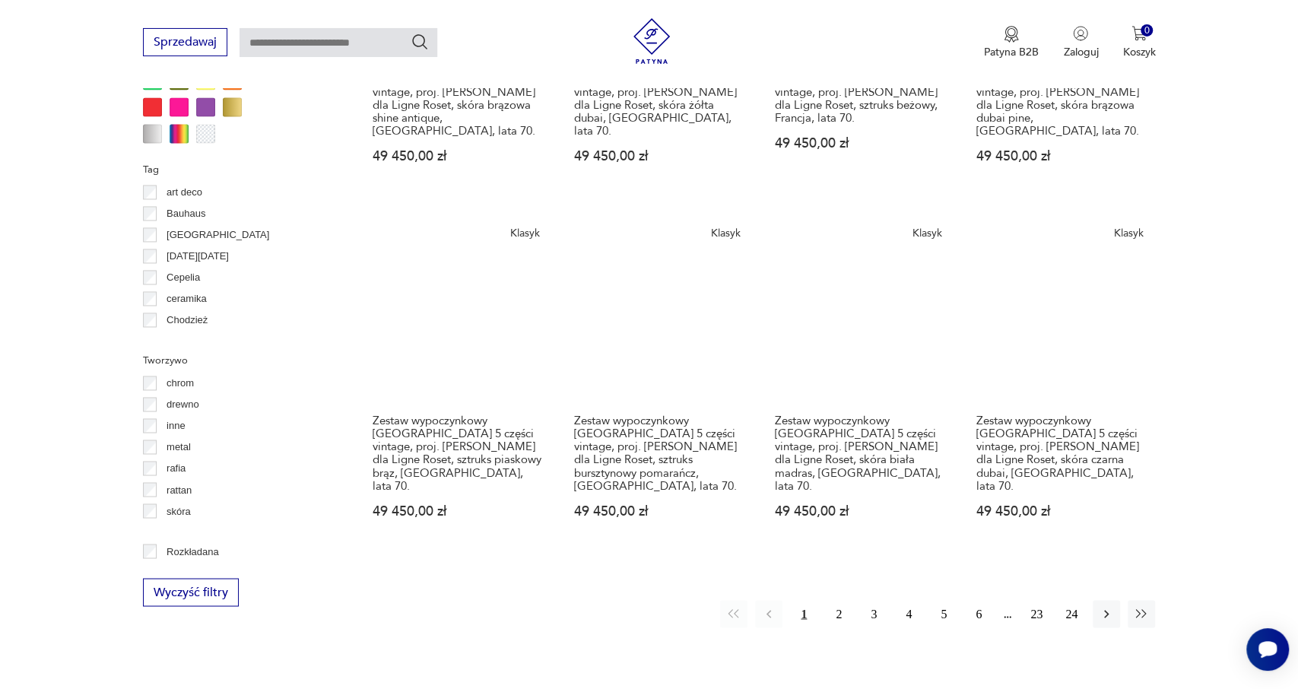
scroll to position [1478, 0]
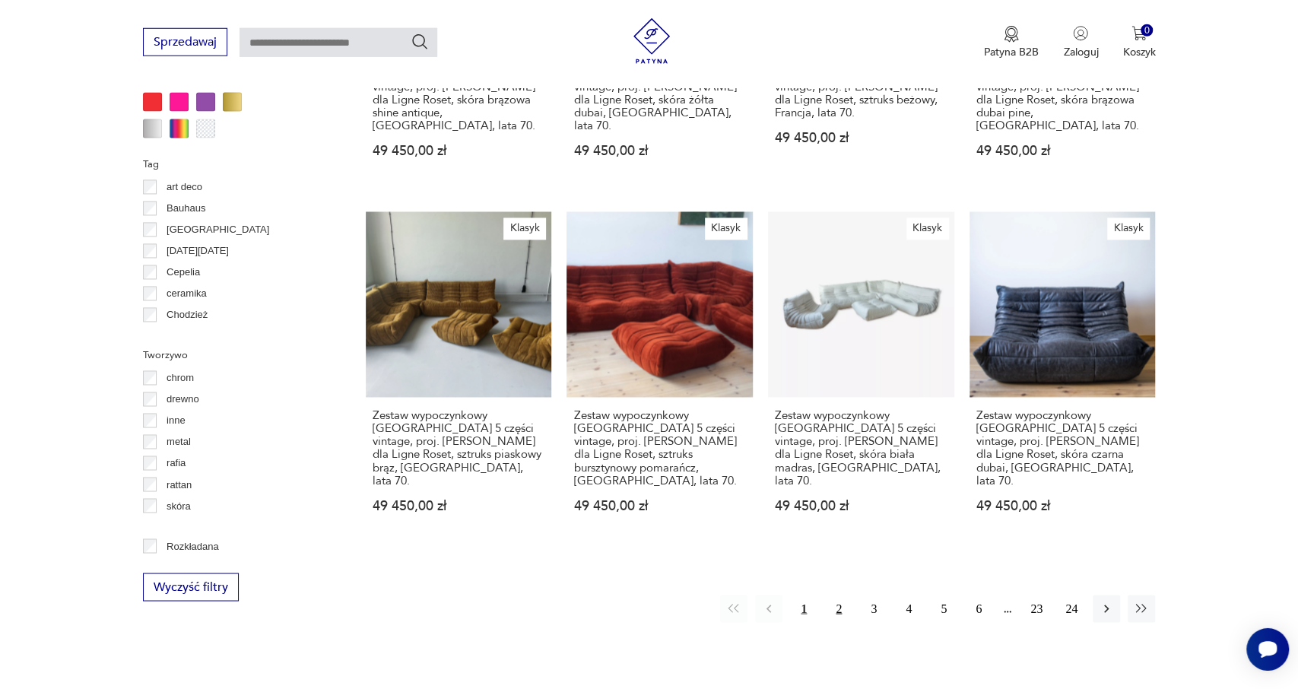
click at [842, 595] on button "2" at bounding box center [838, 608] width 27 height 27
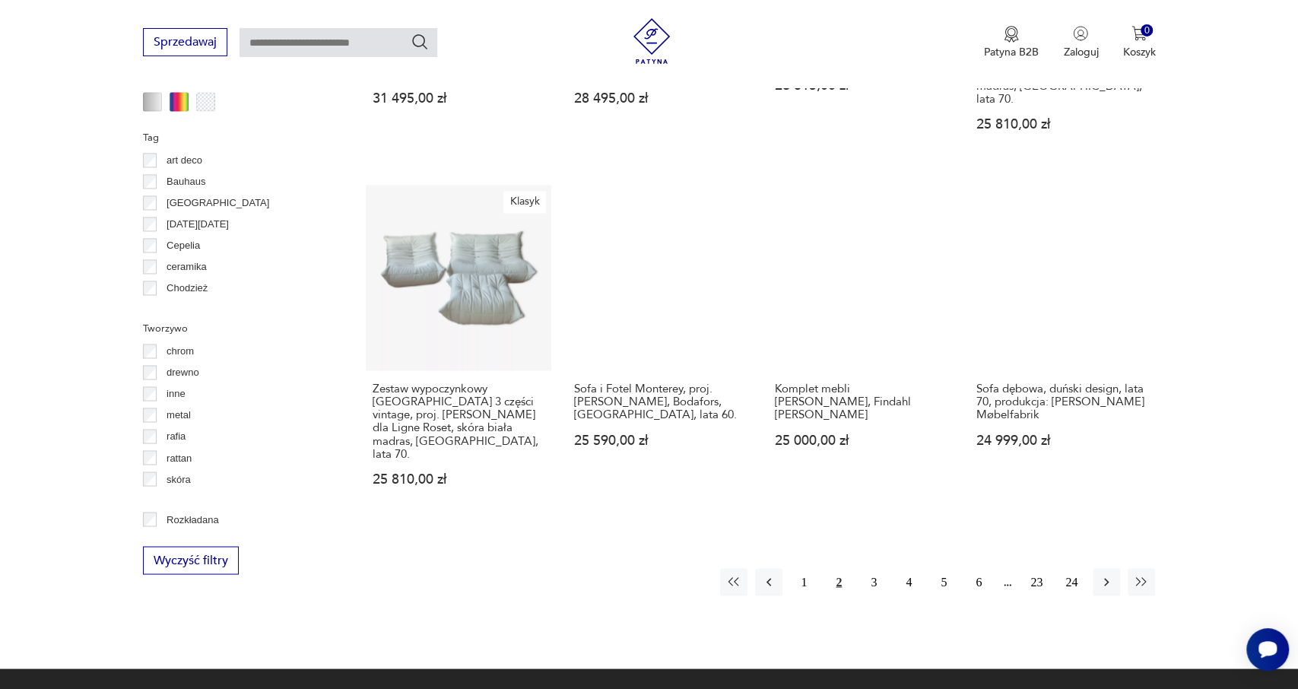
scroll to position [1499, 0]
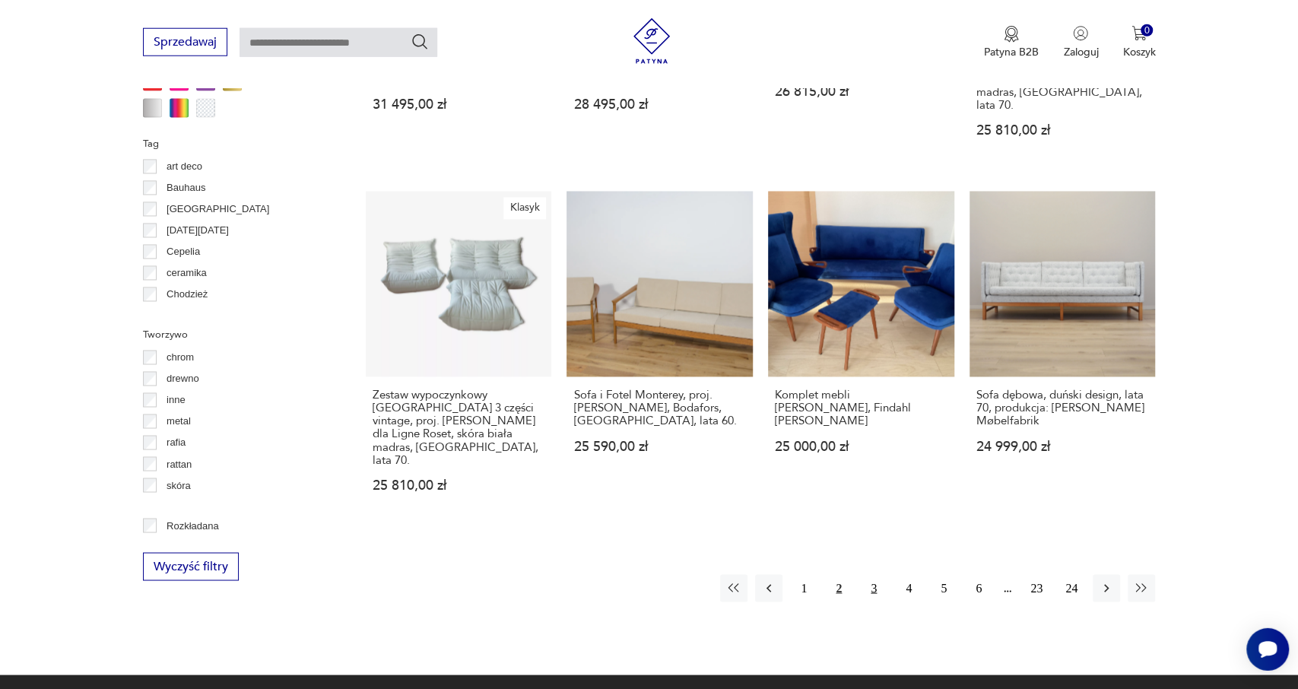
click at [881, 575] on button "3" at bounding box center [873, 588] width 27 height 27
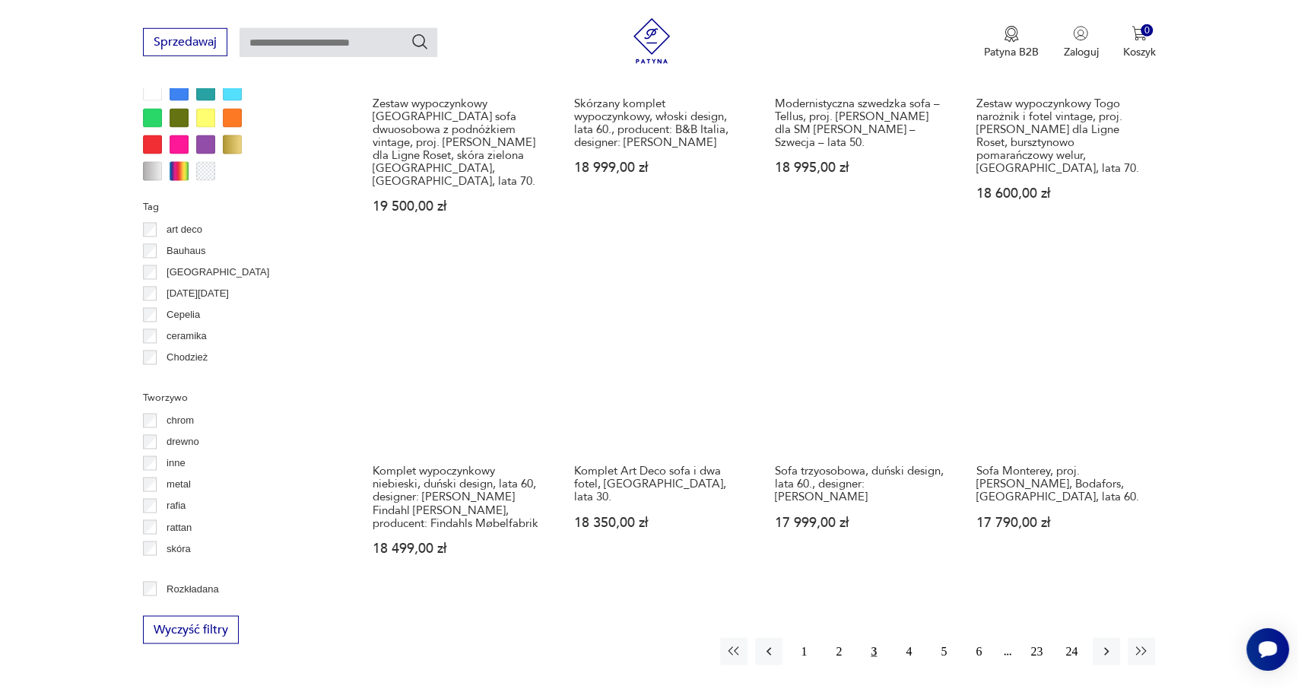
scroll to position [1435, 0]
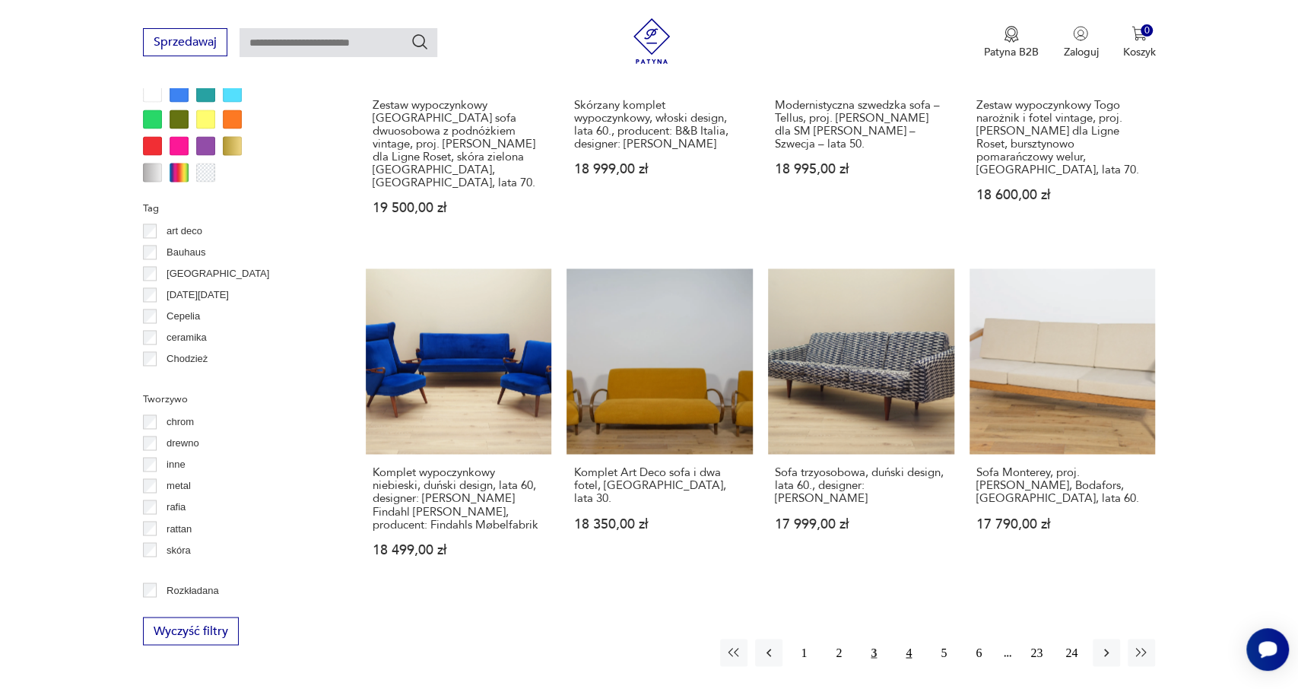
click at [911, 639] on button "4" at bounding box center [908, 652] width 27 height 27
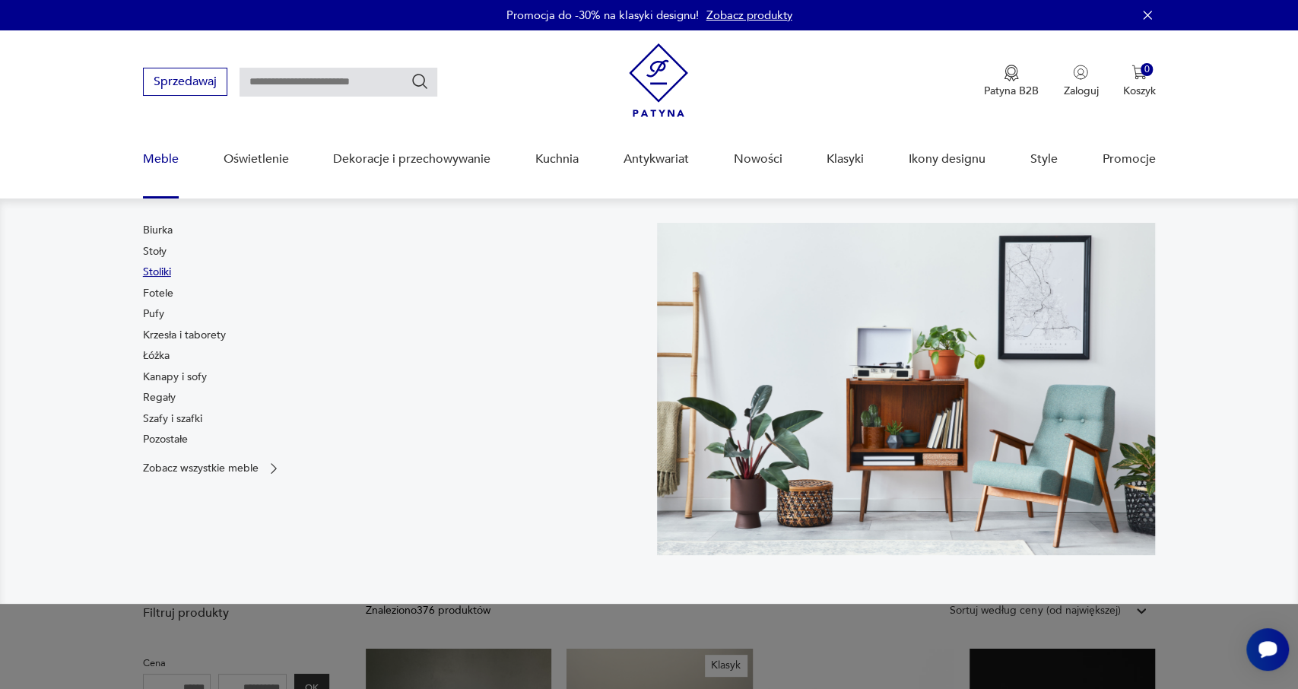
click at [164, 275] on link "Stoliki" at bounding box center [157, 272] width 28 height 15
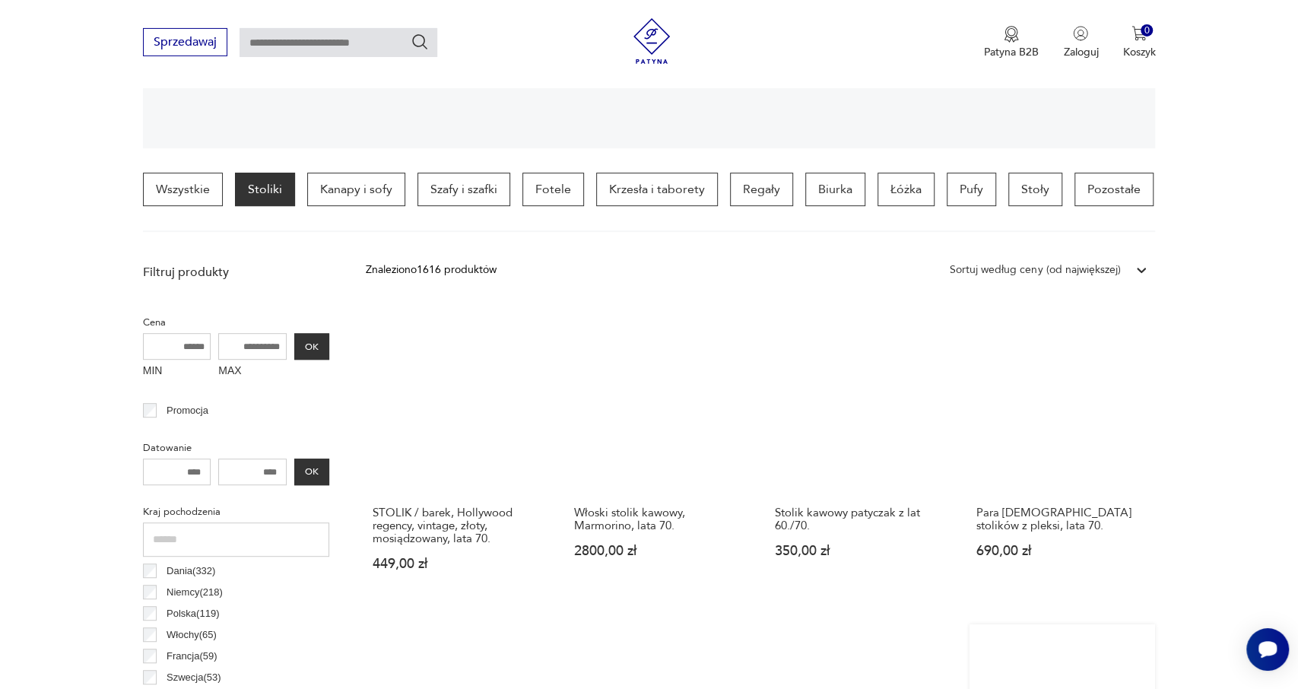
scroll to position [203, 0]
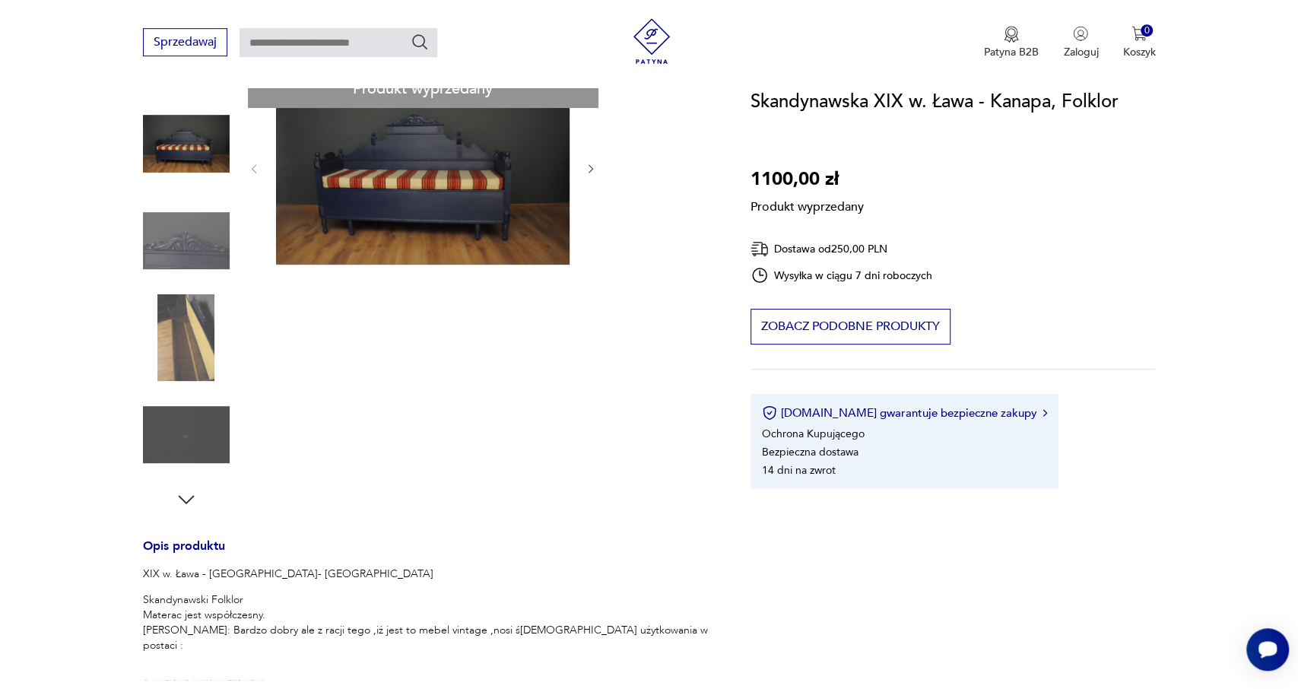
scroll to position [192, 0]
